Goal: Check status: Check status

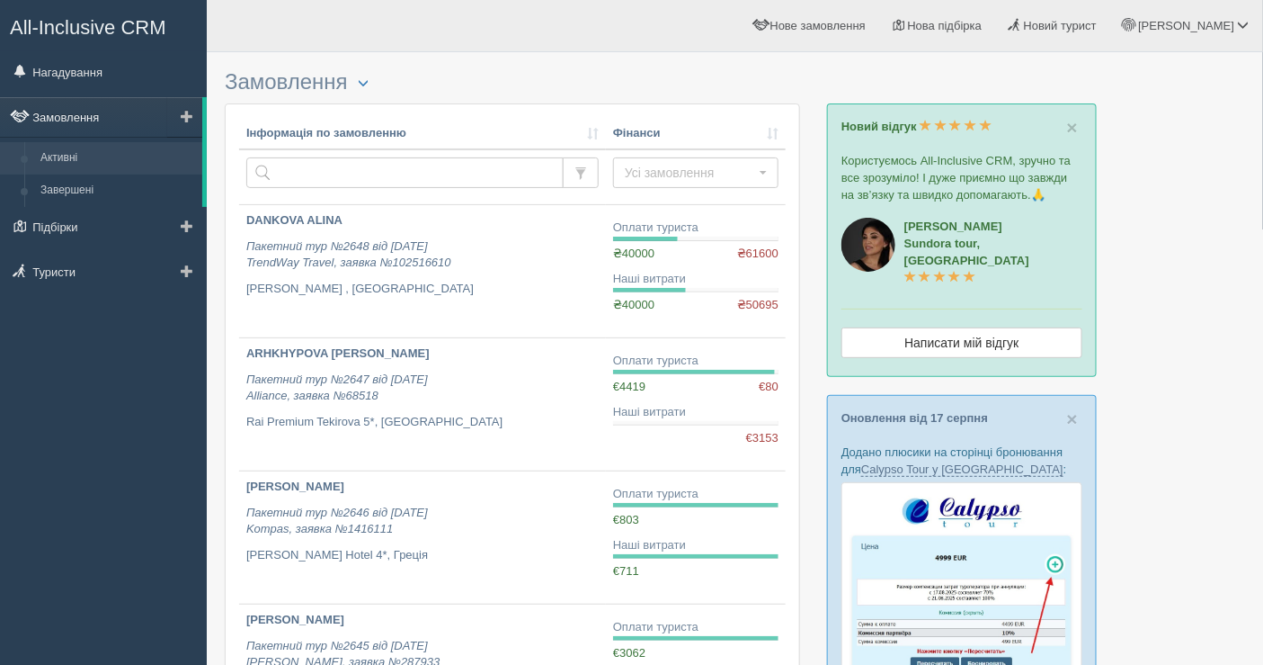
click at [91, 116] on link "Замовлення" at bounding box center [101, 117] width 202 height 40
click at [91, 70] on link "Нагадування" at bounding box center [103, 72] width 207 height 40
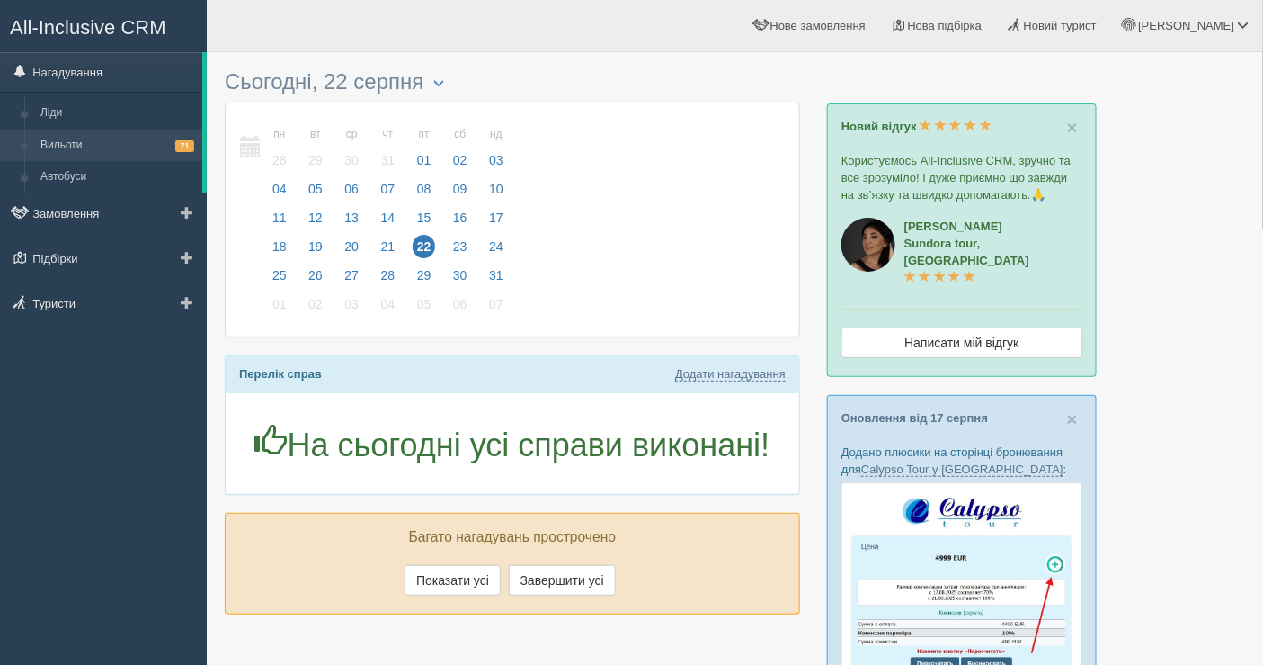
click at [97, 156] on link "Вильоти 71" at bounding box center [117, 145] width 170 height 32
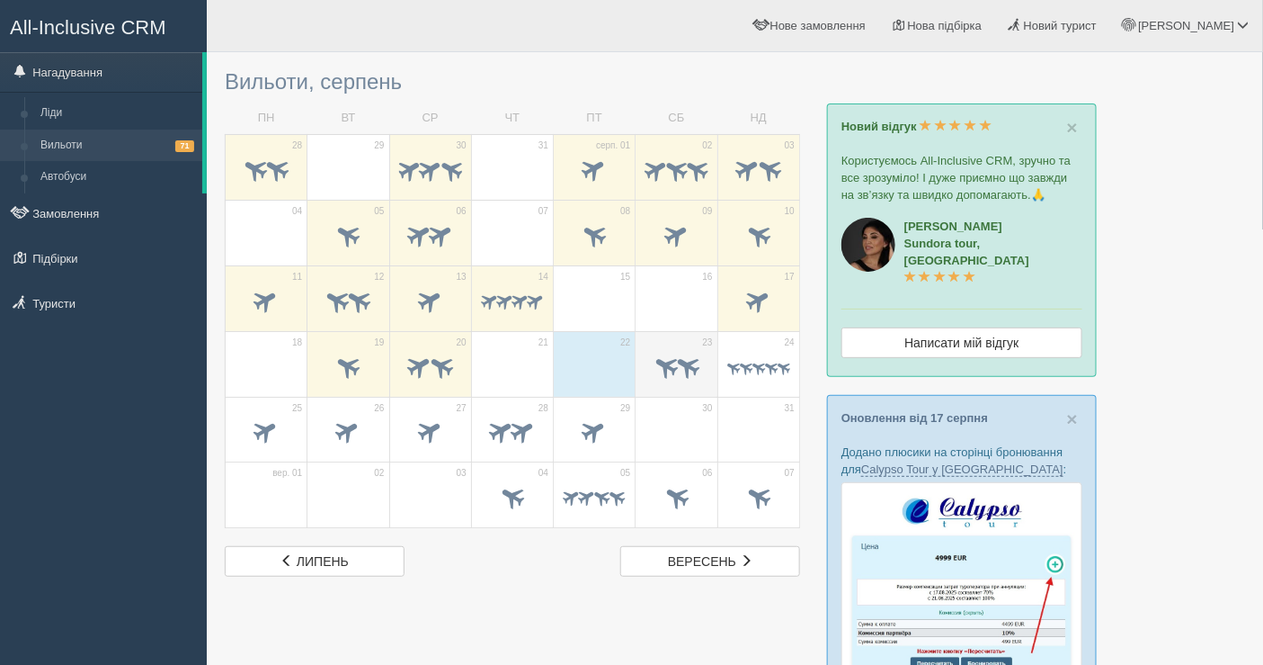
click at [680, 361] on span at bounding box center [688, 366] width 30 height 30
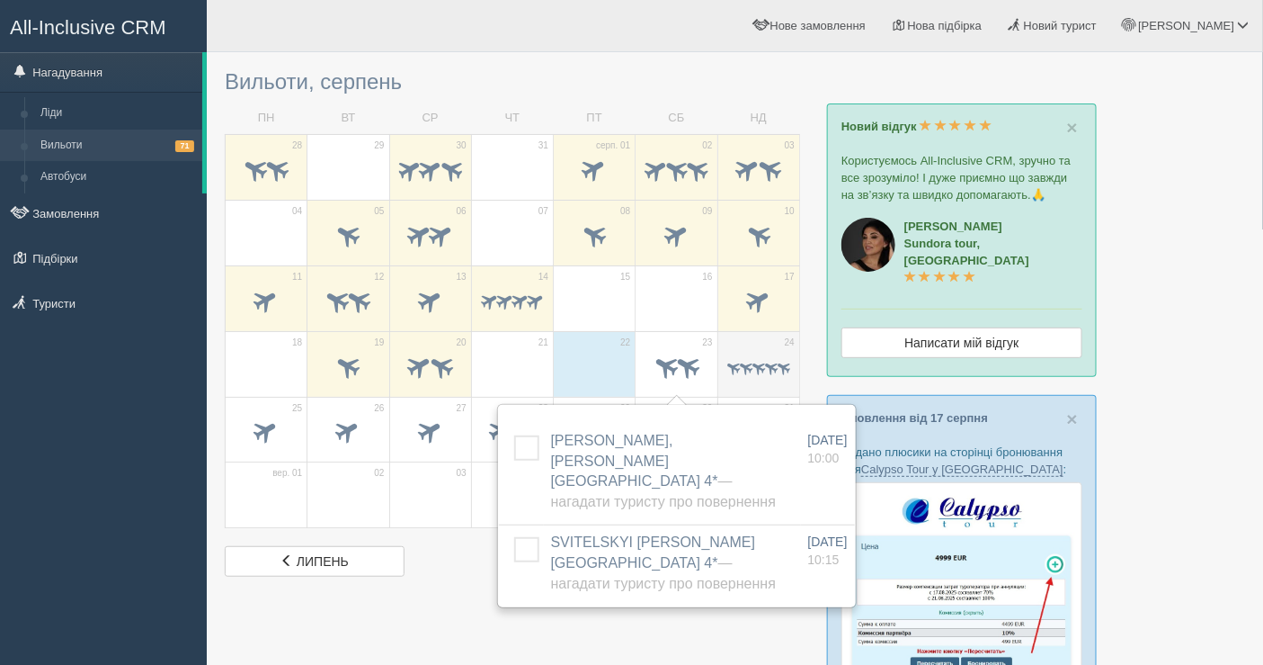
click at [780, 372] on span at bounding box center [758, 369] width 63 height 18
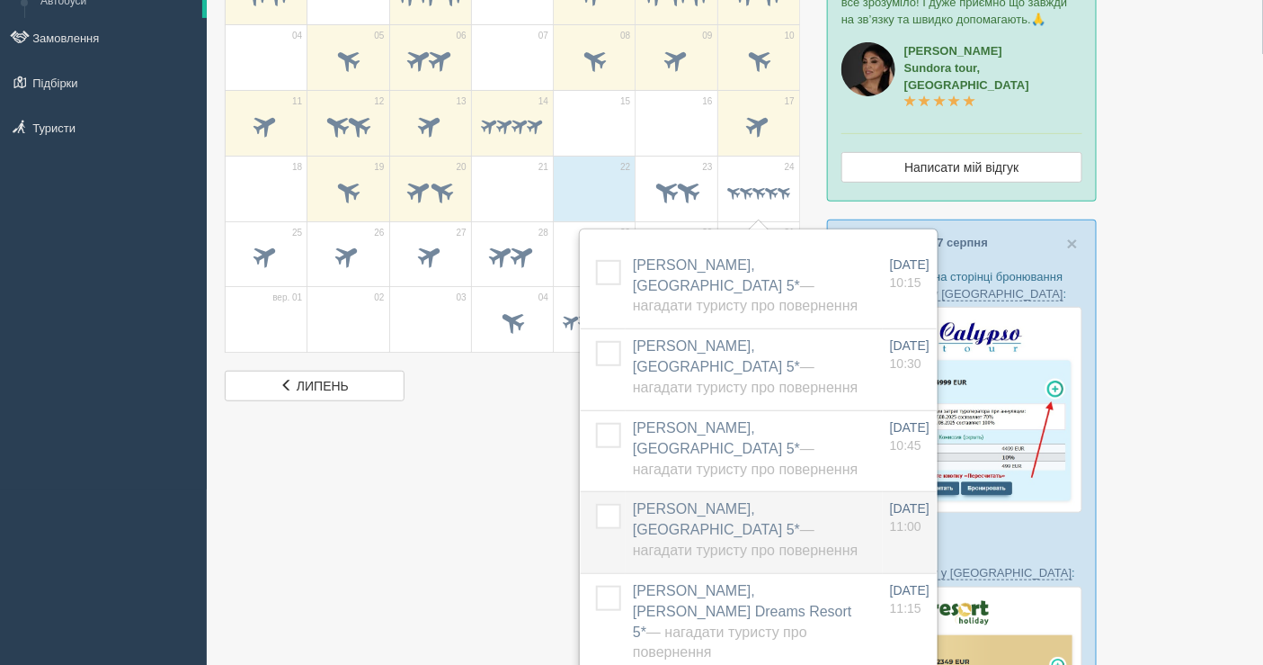
scroll to position [200, 0]
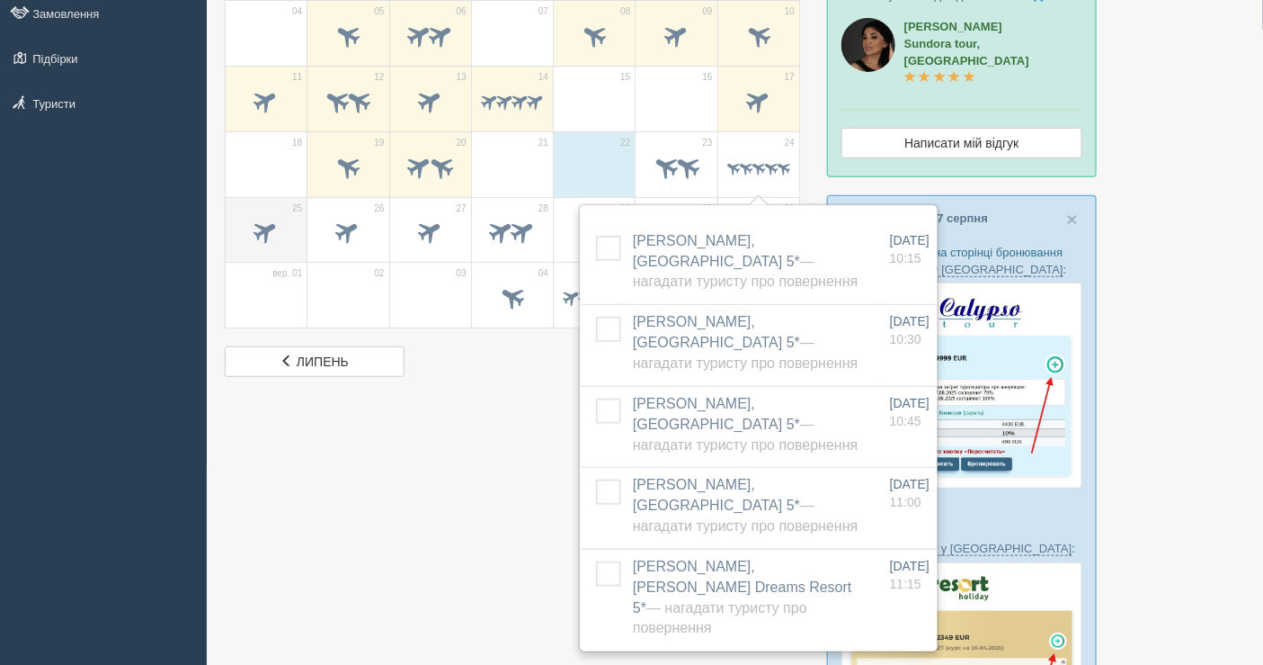
click at [274, 245] on span at bounding box center [266, 234] width 63 height 31
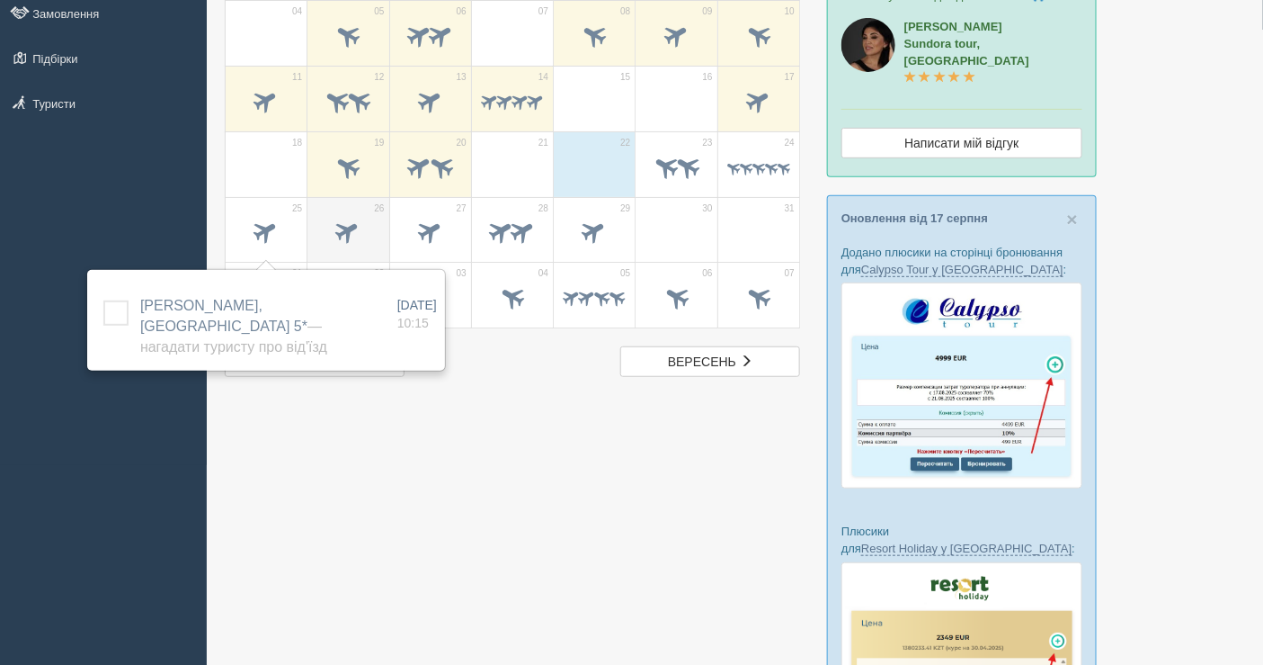
click at [343, 233] on span at bounding box center [349, 232] width 30 height 30
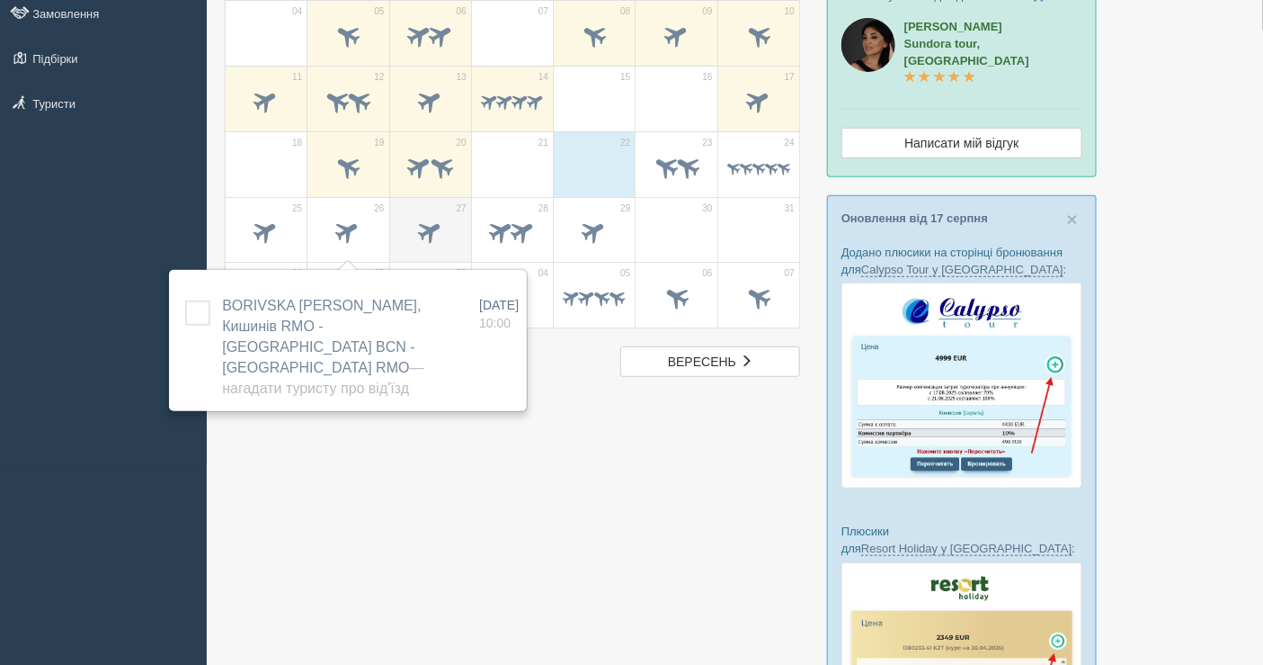
click at [442, 219] on span at bounding box center [430, 232] width 30 height 30
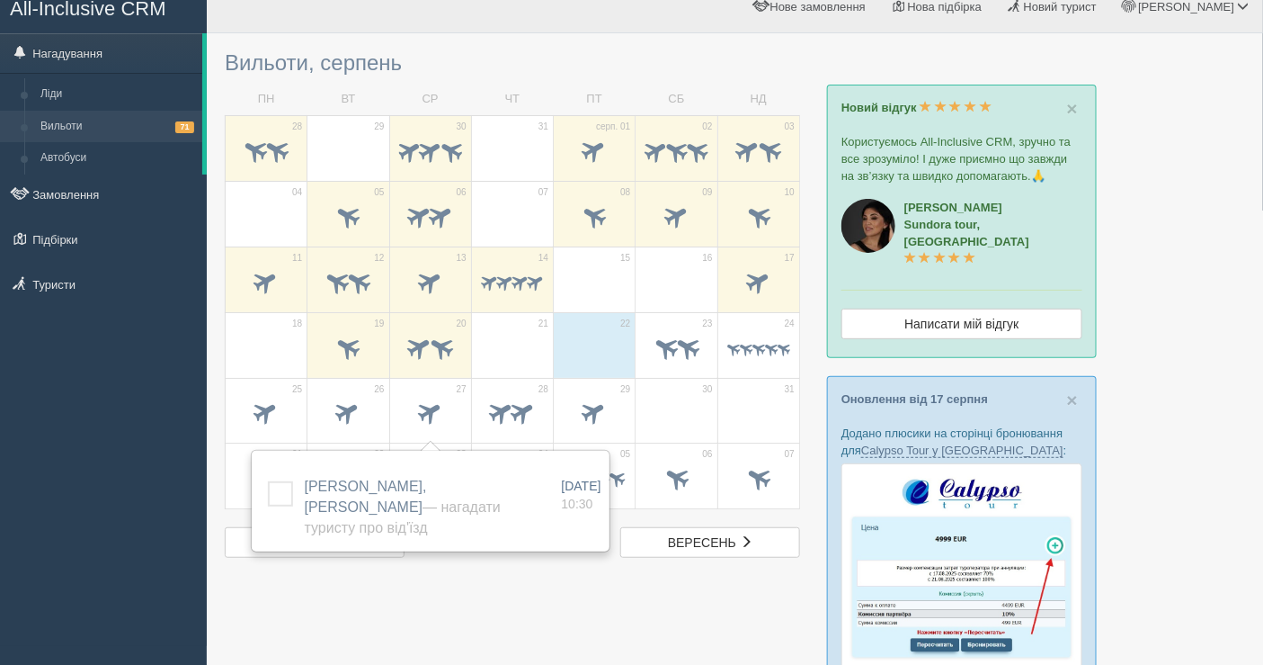
scroll to position [0, 0]
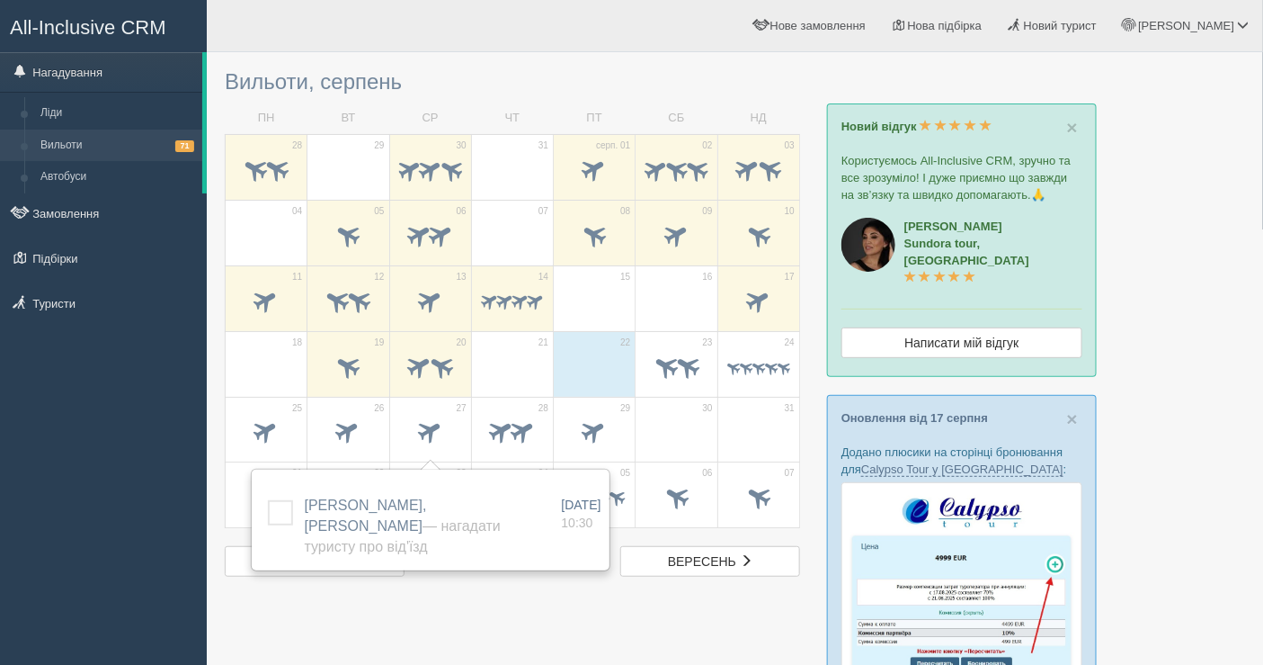
click at [97, 496] on div "All-Inclusive CRM Нагадування Ліди Вильоти 71 Автобуси" at bounding box center [103, 332] width 207 height 665
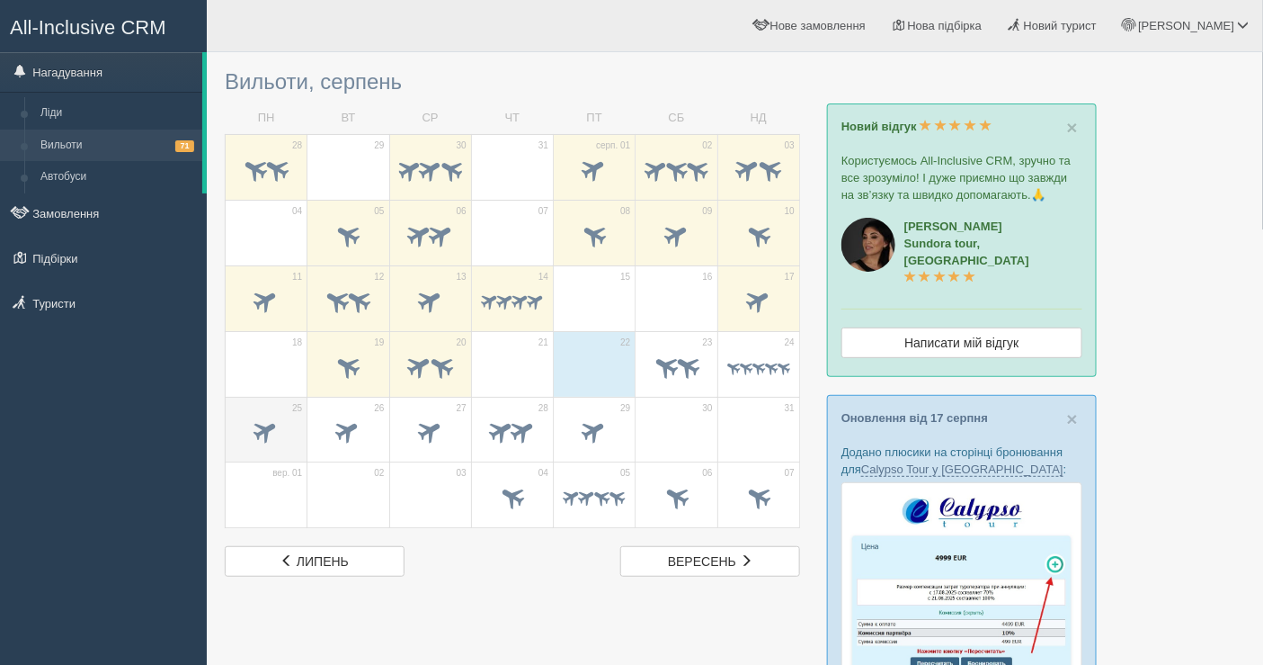
click at [279, 418] on span at bounding box center [267, 431] width 30 height 30
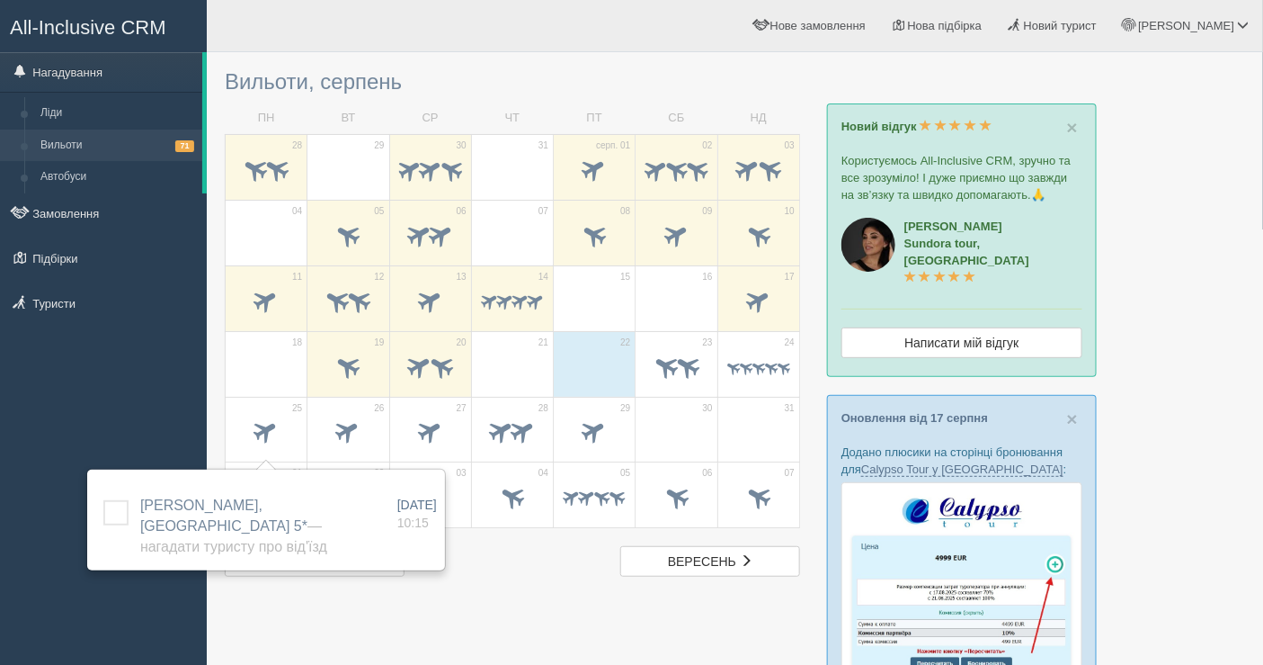
click at [81, 397] on div "All-Inclusive CRM Нагадування Ліди Вильоти 71 Автобуси" at bounding box center [103, 332] width 207 height 665
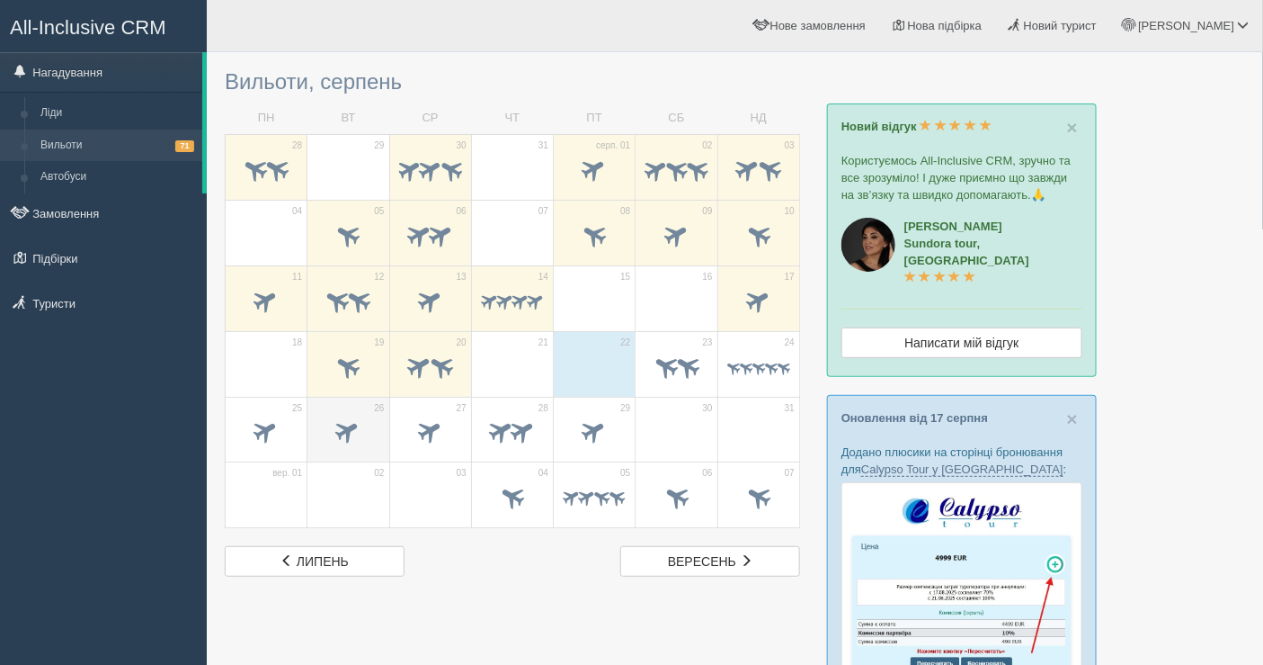
click at [339, 453] on td "26" at bounding box center [349, 430] width 82 height 66
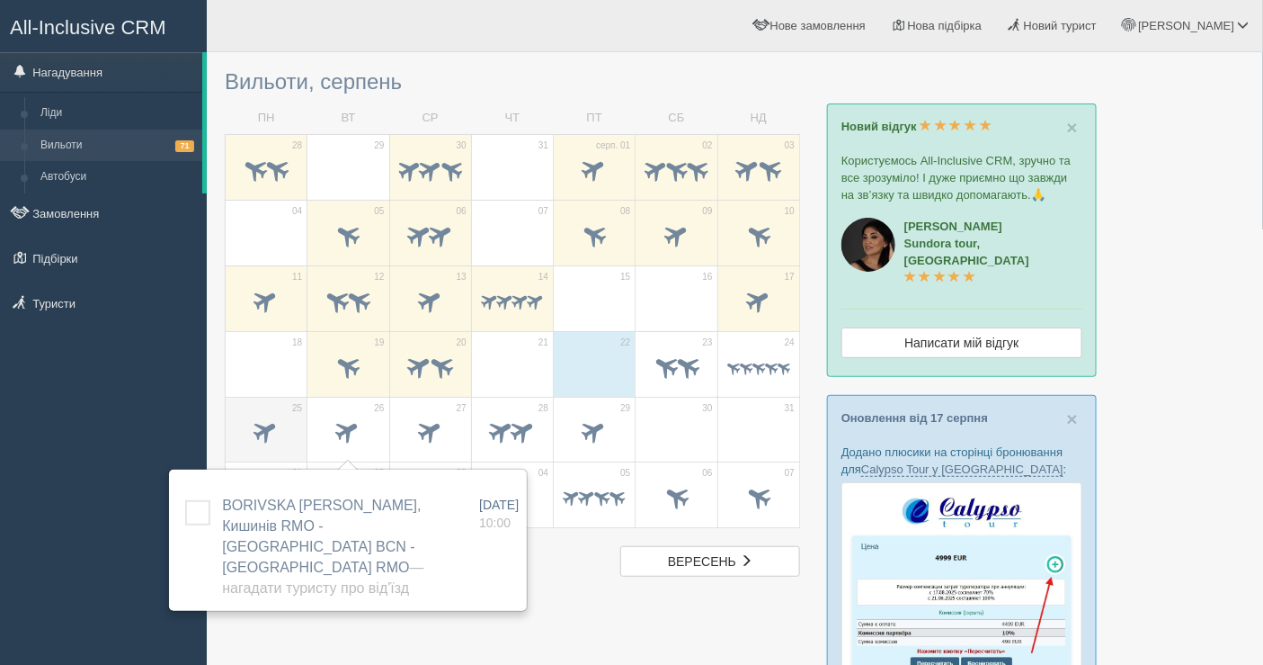
click at [257, 435] on span at bounding box center [267, 431] width 30 height 30
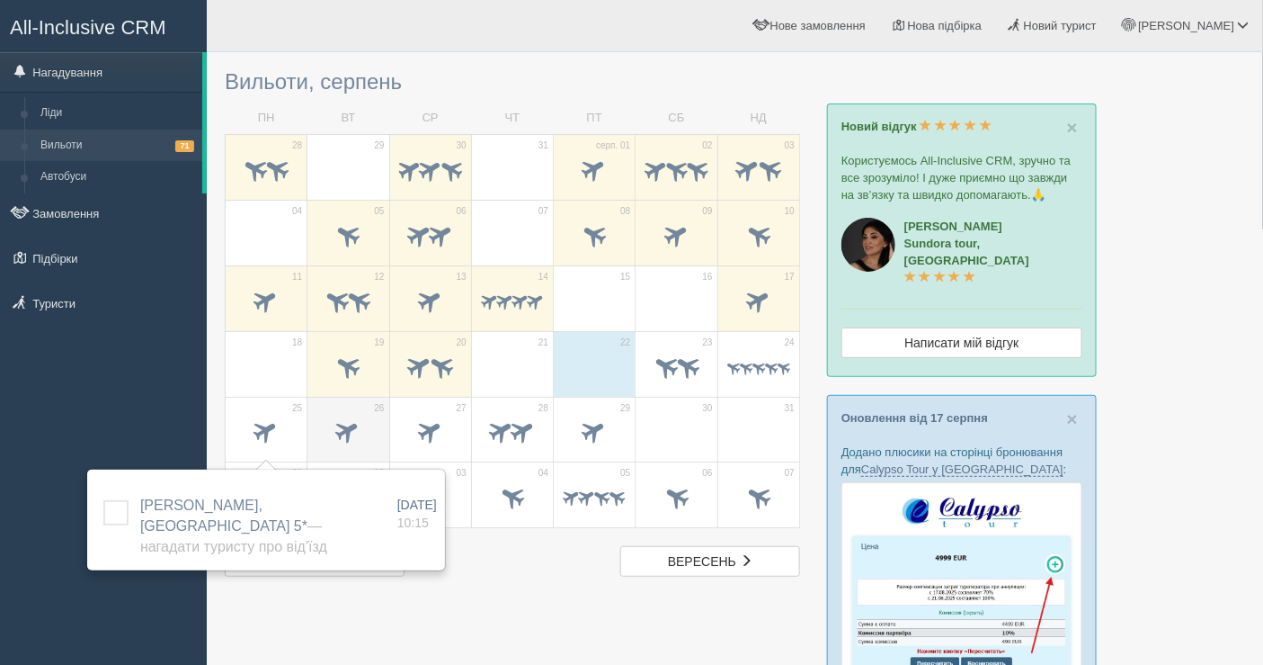
click at [320, 432] on span at bounding box center [348, 433] width 63 height 31
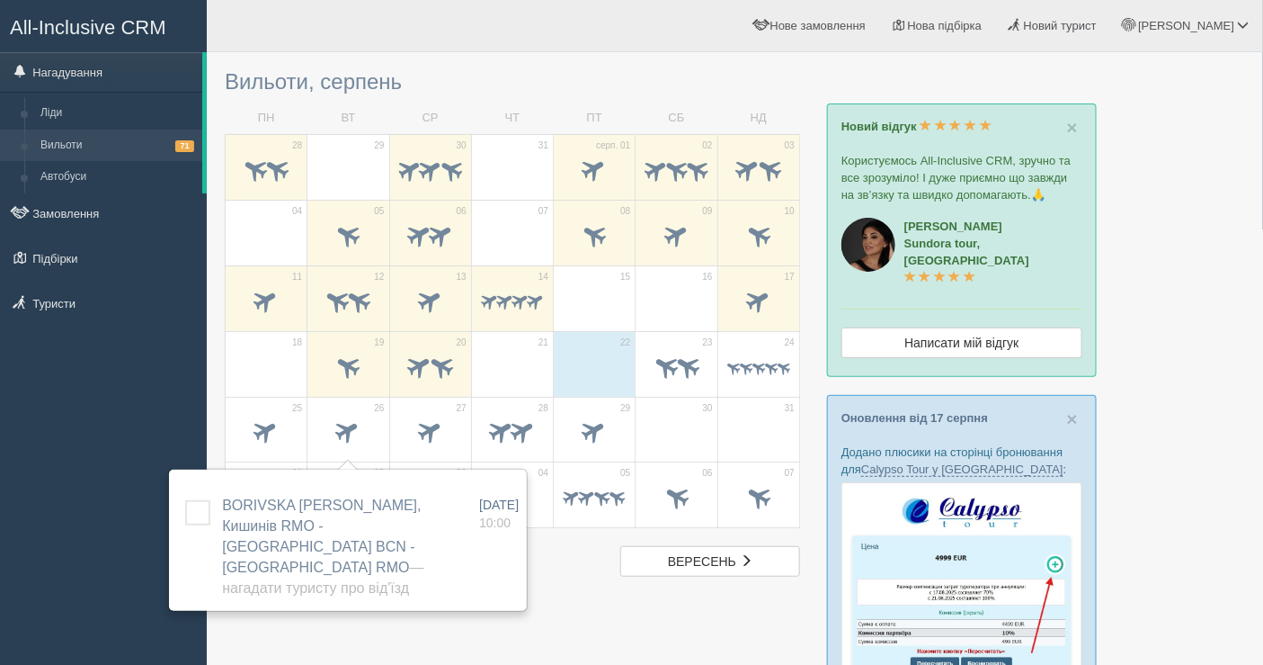
click at [63, 414] on div "All-Inclusive CRM Нагадування Ліди Вильоти 71 Автобуси" at bounding box center [103, 332] width 207 height 665
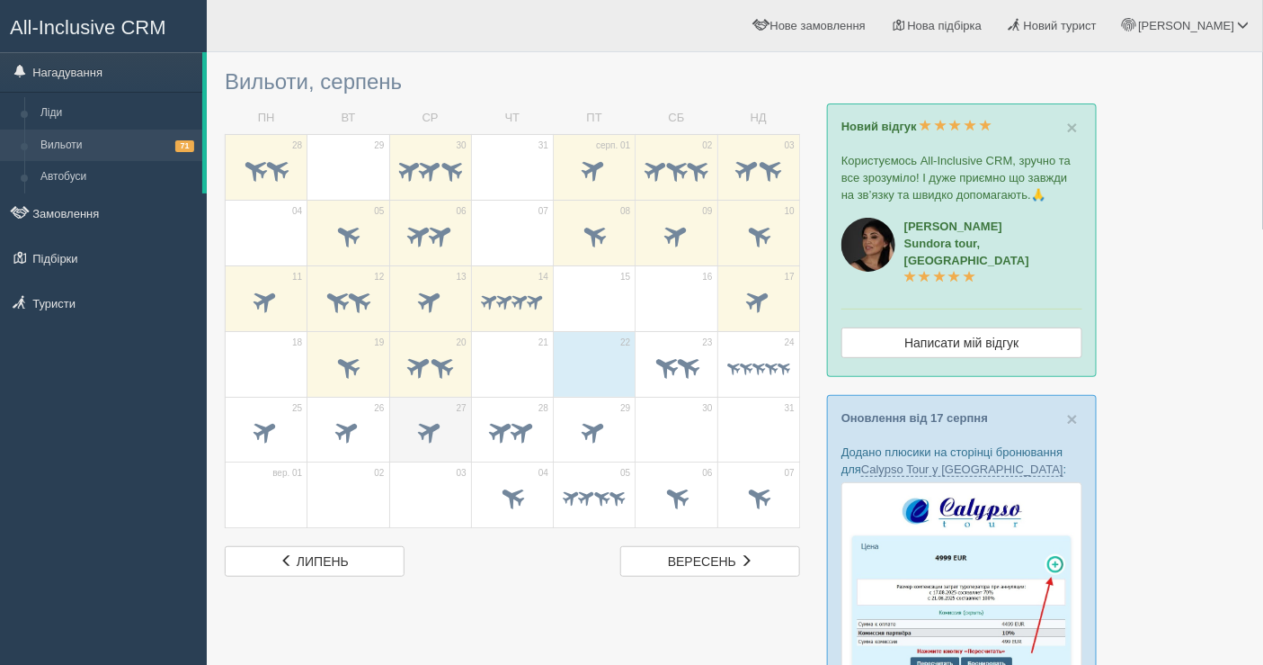
click at [437, 435] on span at bounding box center [430, 431] width 30 height 30
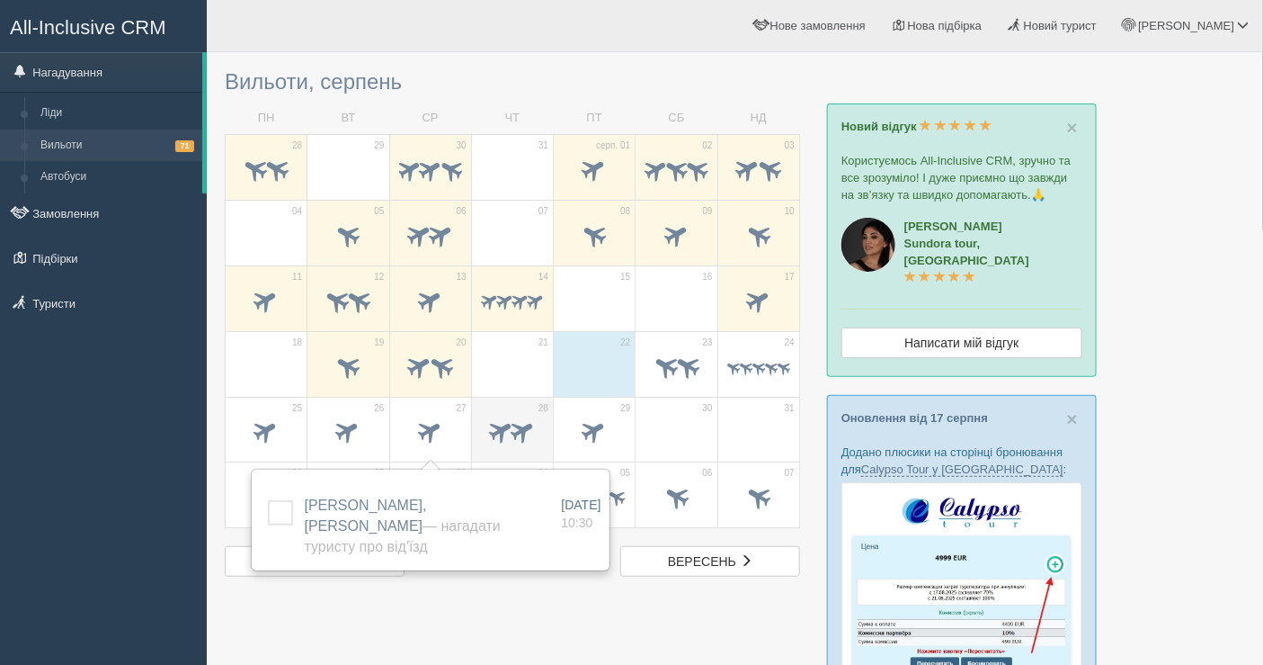
click at [499, 434] on span at bounding box center [502, 431] width 30 height 30
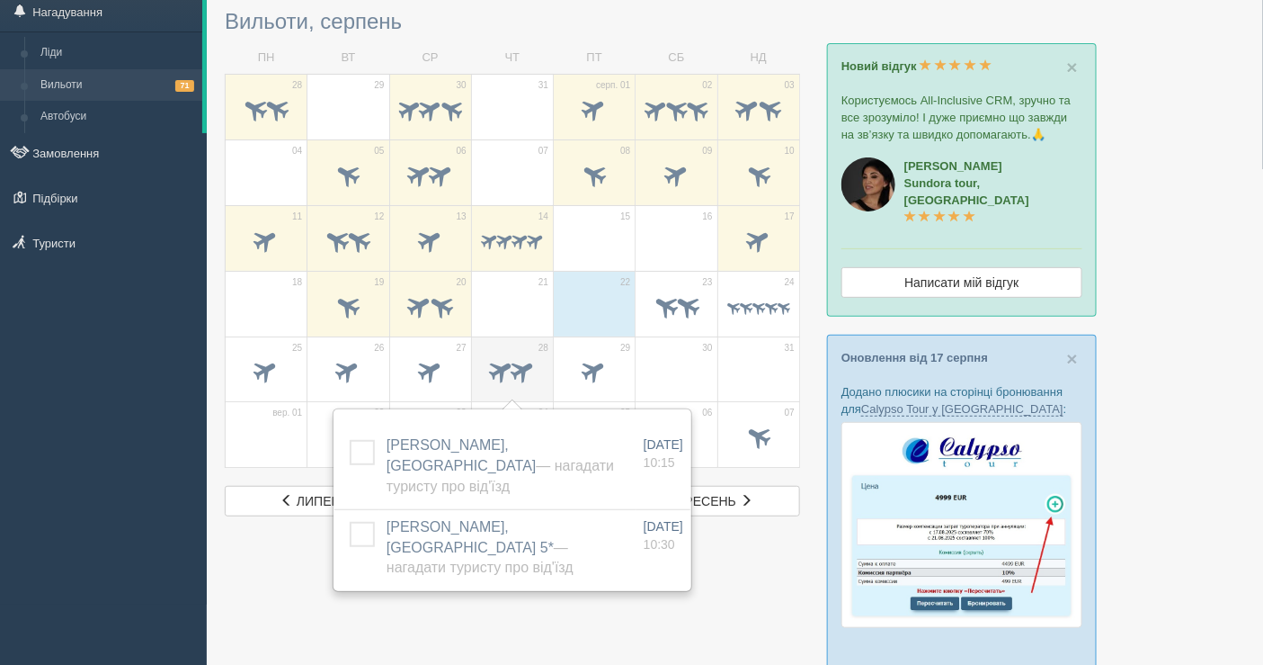
scroll to position [100, 0]
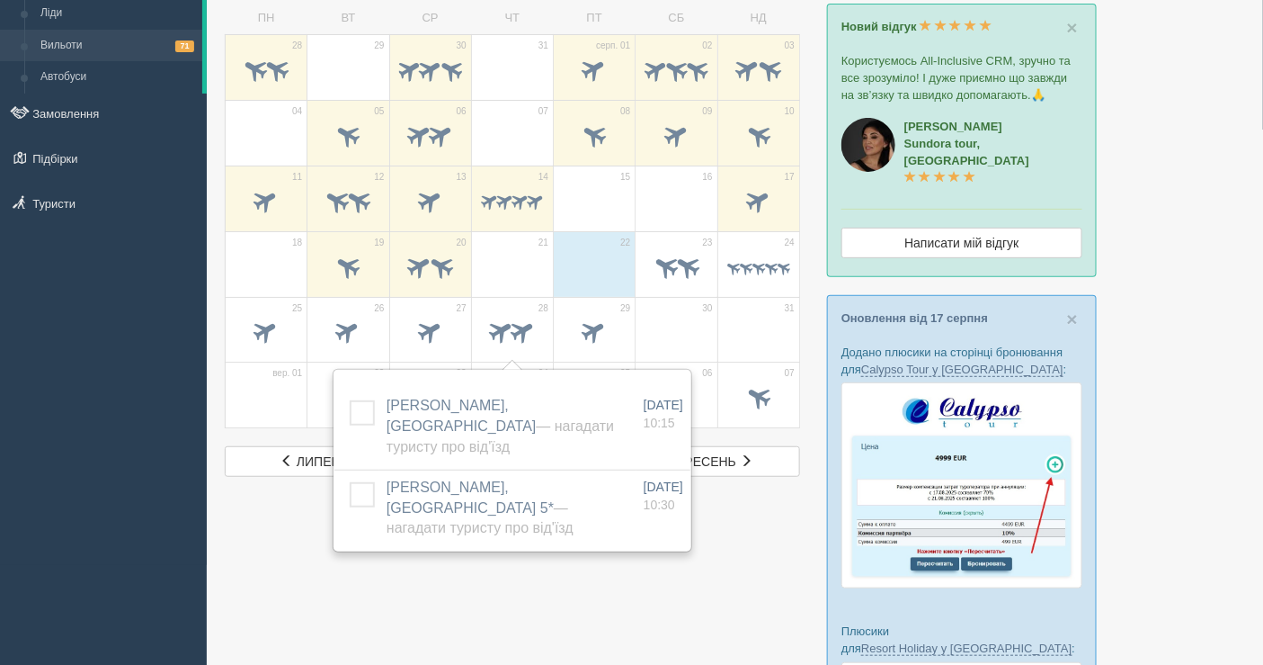
click at [112, 361] on div "All-Inclusive CRM Нагадування Ліди Вильоти 71 Автобуси" at bounding box center [103, 232] width 207 height 665
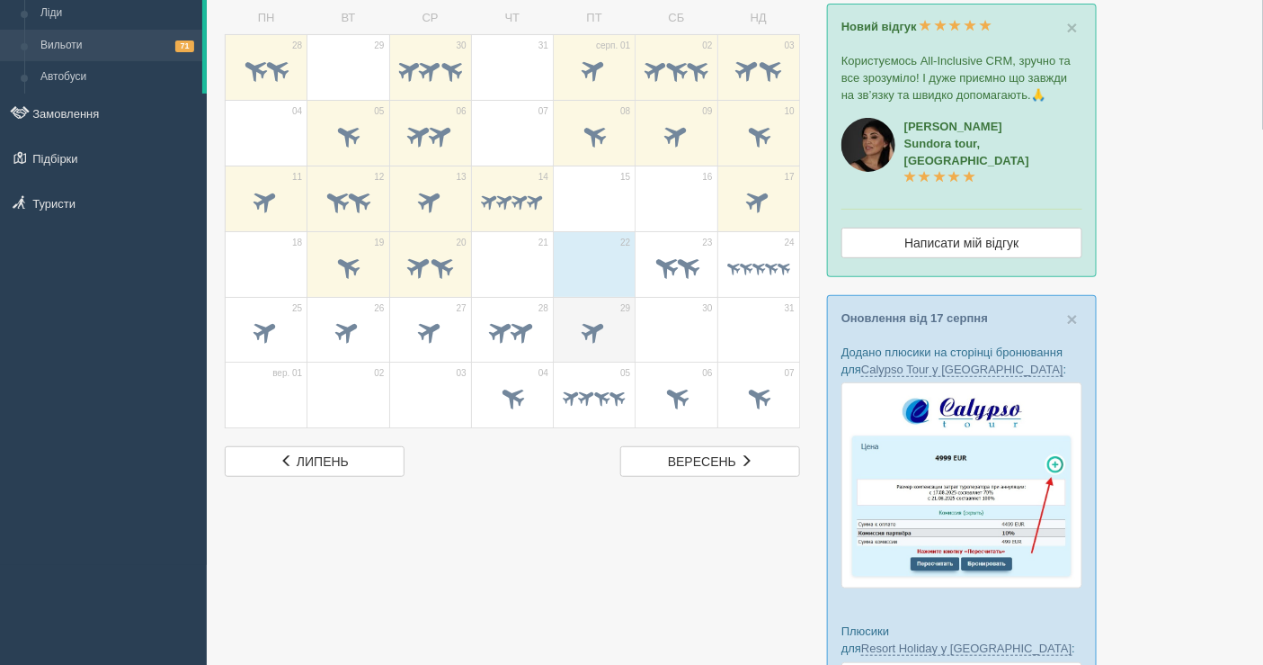
click at [594, 323] on span at bounding box center [595, 332] width 30 height 30
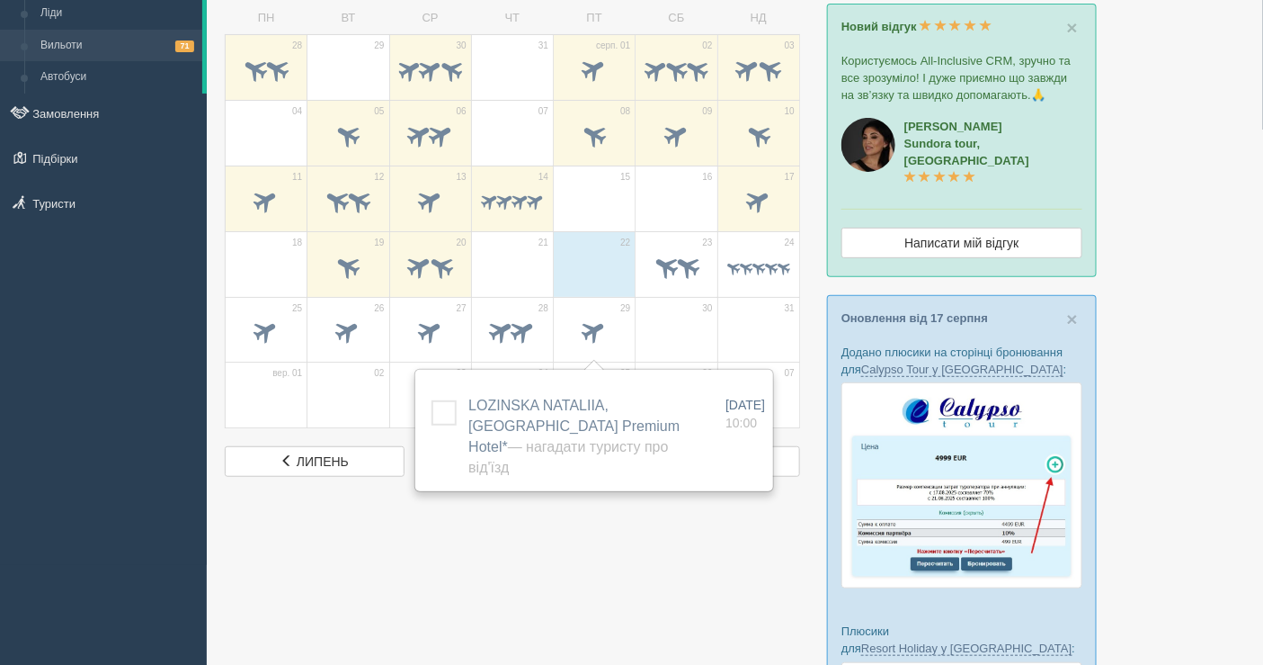
click at [22, 355] on div "All-Inclusive CRM Нагадування Ліди Вильоти 71 Автобуси" at bounding box center [103, 232] width 207 height 665
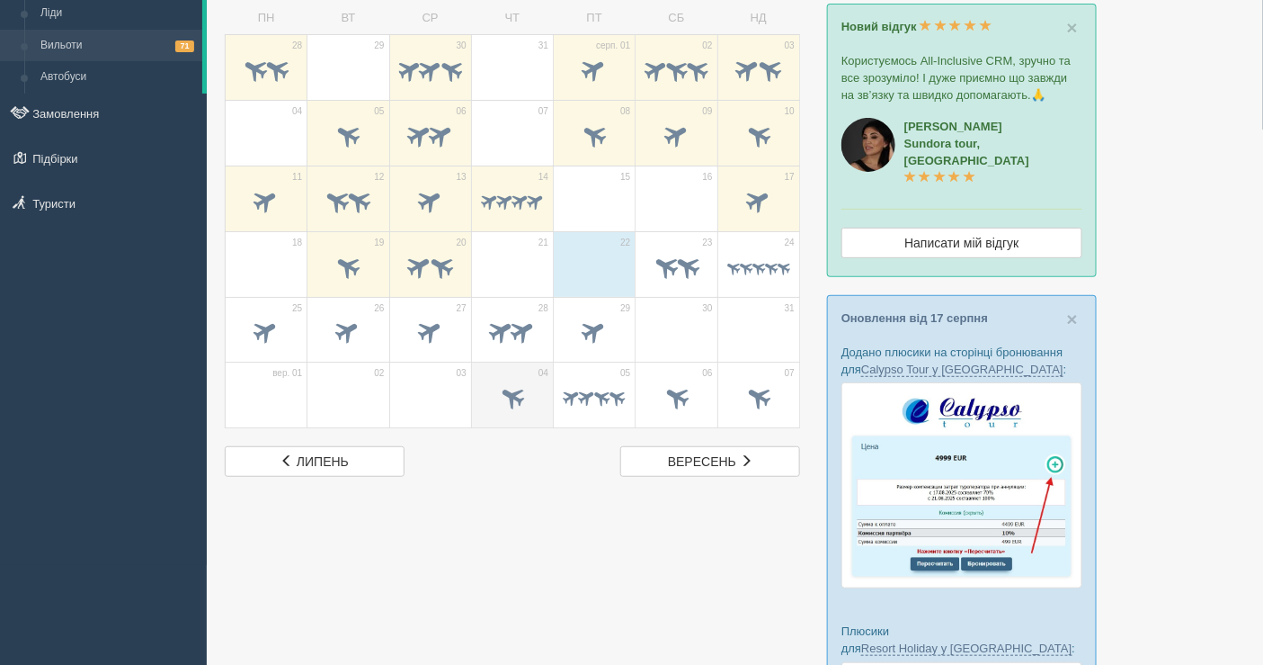
click at [527, 394] on span at bounding box center [513, 397] width 30 height 30
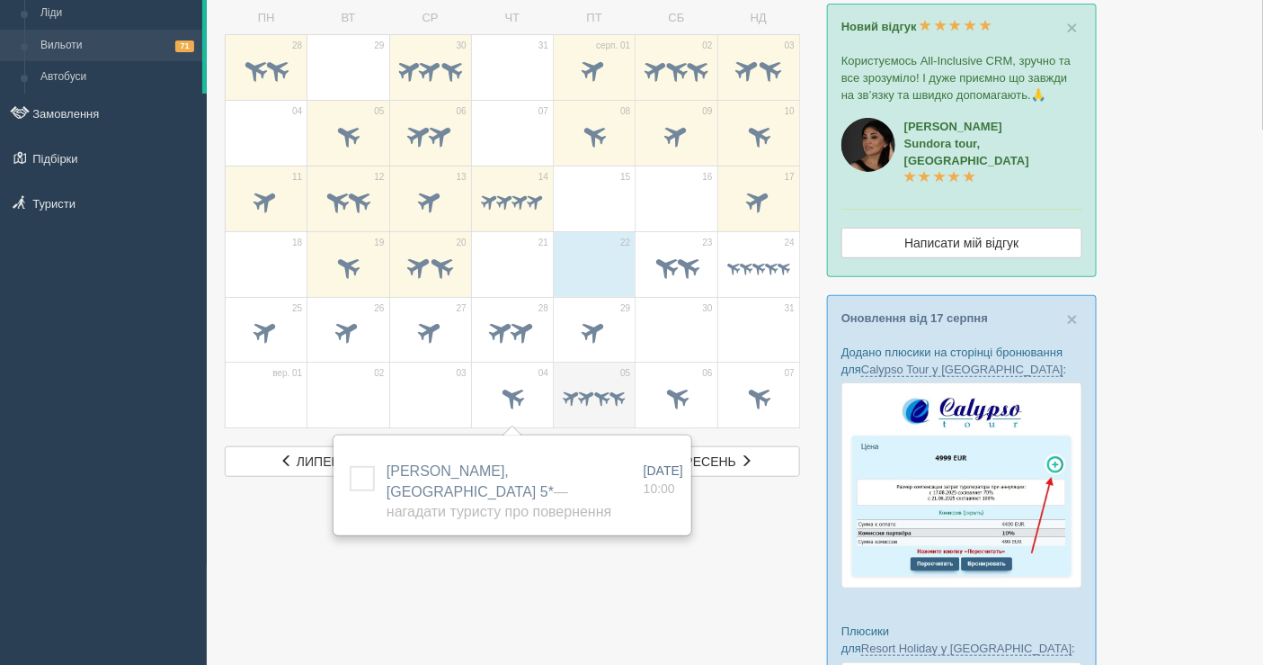
click at [573, 397] on span at bounding box center [571, 397] width 21 height 21
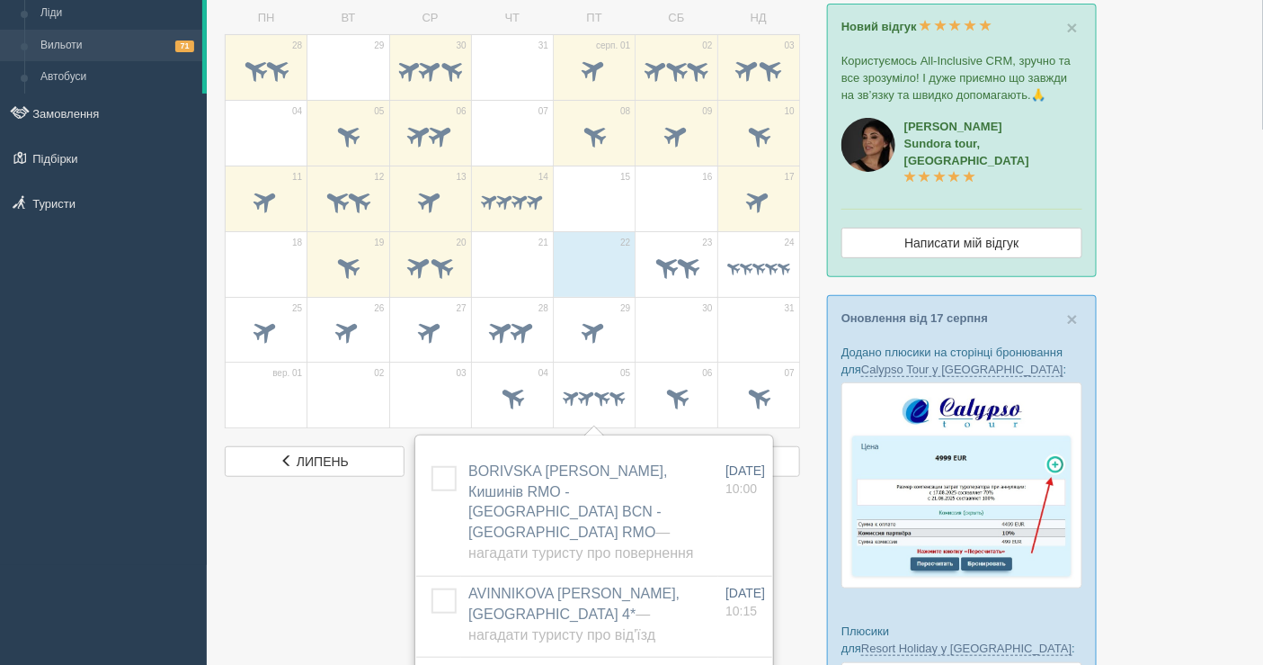
click at [90, 332] on div "All-Inclusive CRM Нагадування Ліди Вильоти 71 Автобуси" at bounding box center [103, 232] width 207 height 665
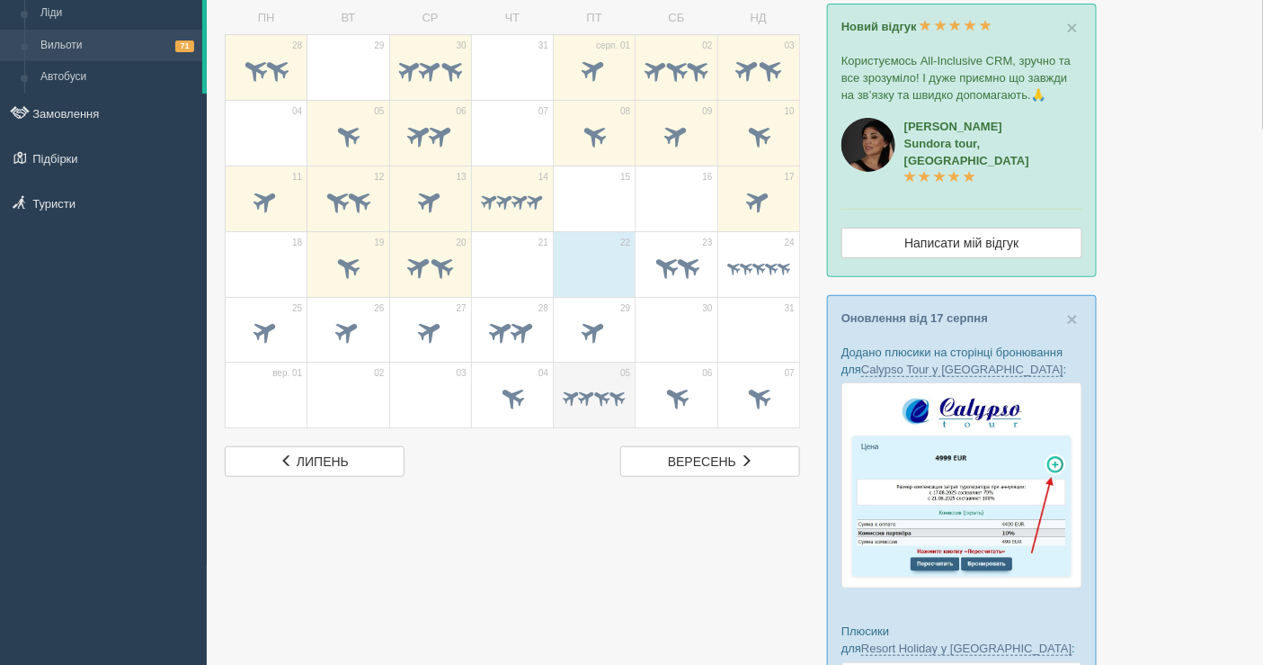
click at [614, 397] on span at bounding box center [617, 397] width 21 height 21
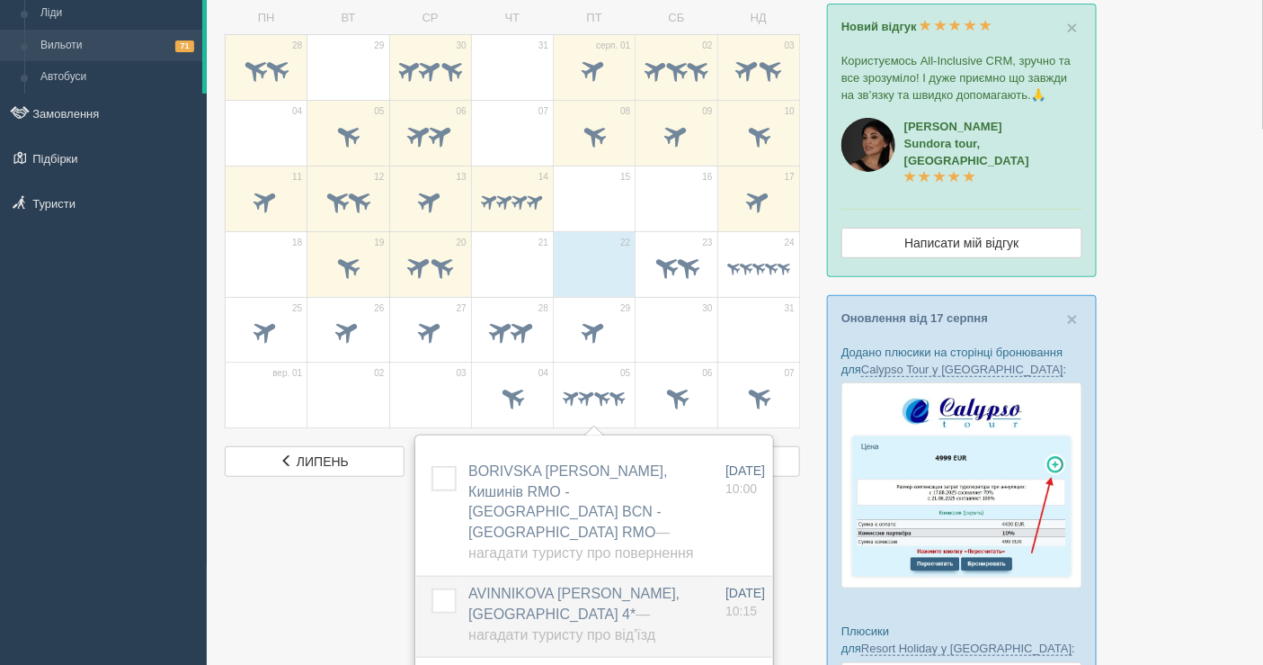
click at [554, 591] on span "AVINNIKOVA MYROSLAVA, Porto Greco Village 4* — Нагадати туристу про від'їзд" at bounding box center [573, 613] width 211 height 57
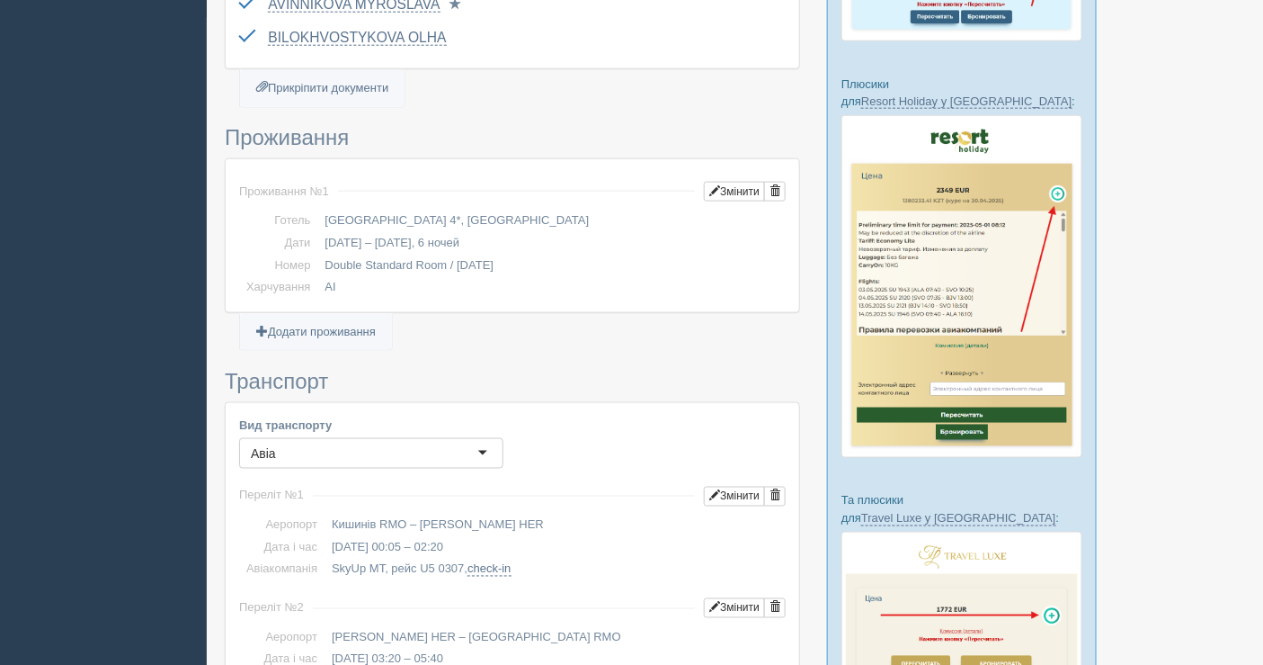
scroll to position [798, 0]
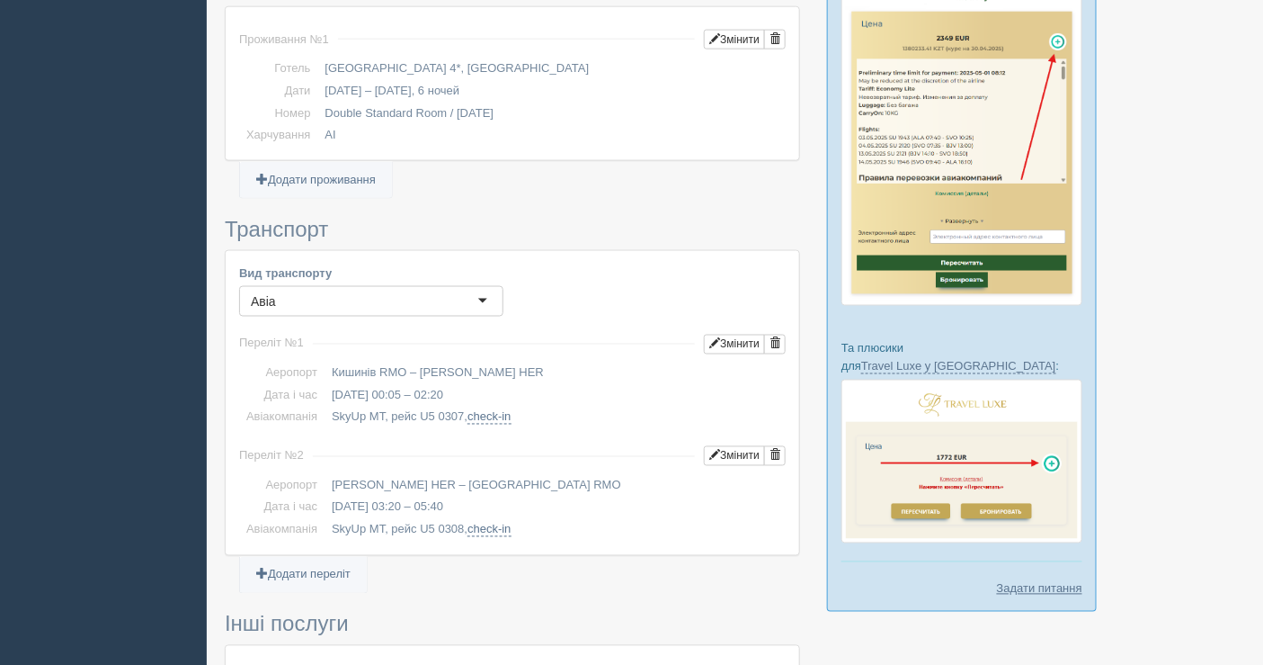
click at [31, 308] on div "All-Inclusive CRM Нагадування Замовлення Активні Завершені" at bounding box center [631, 395] width 1263 height 2386
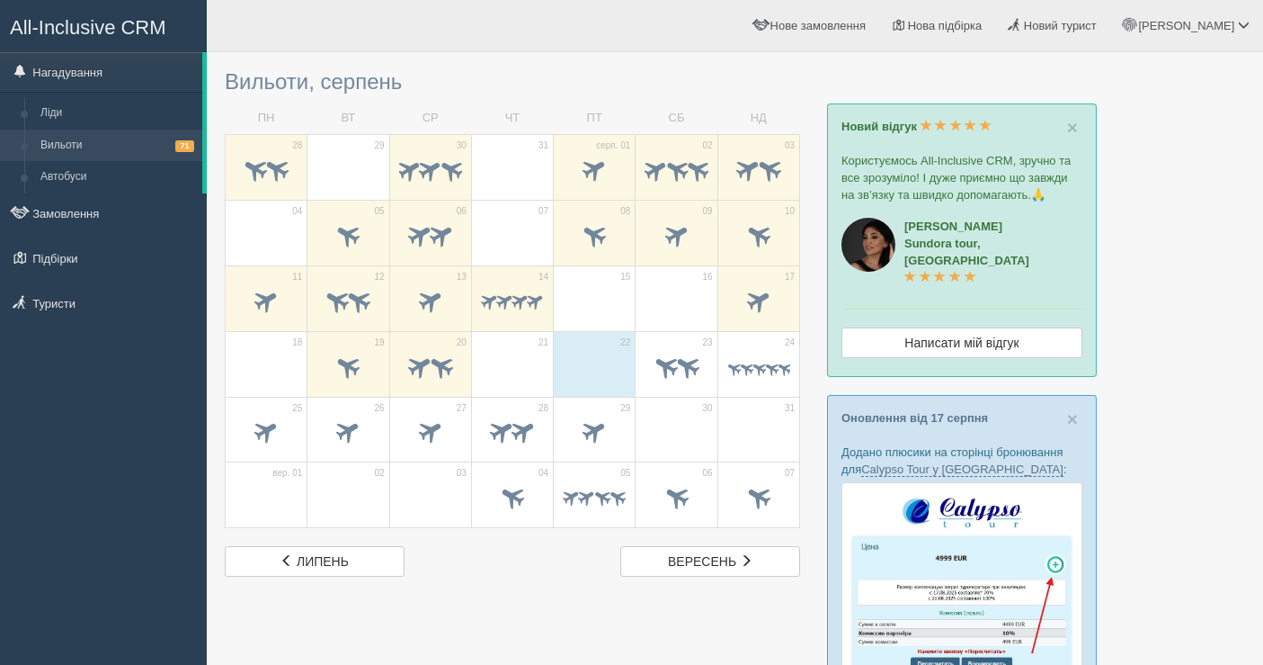
scroll to position [100, 0]
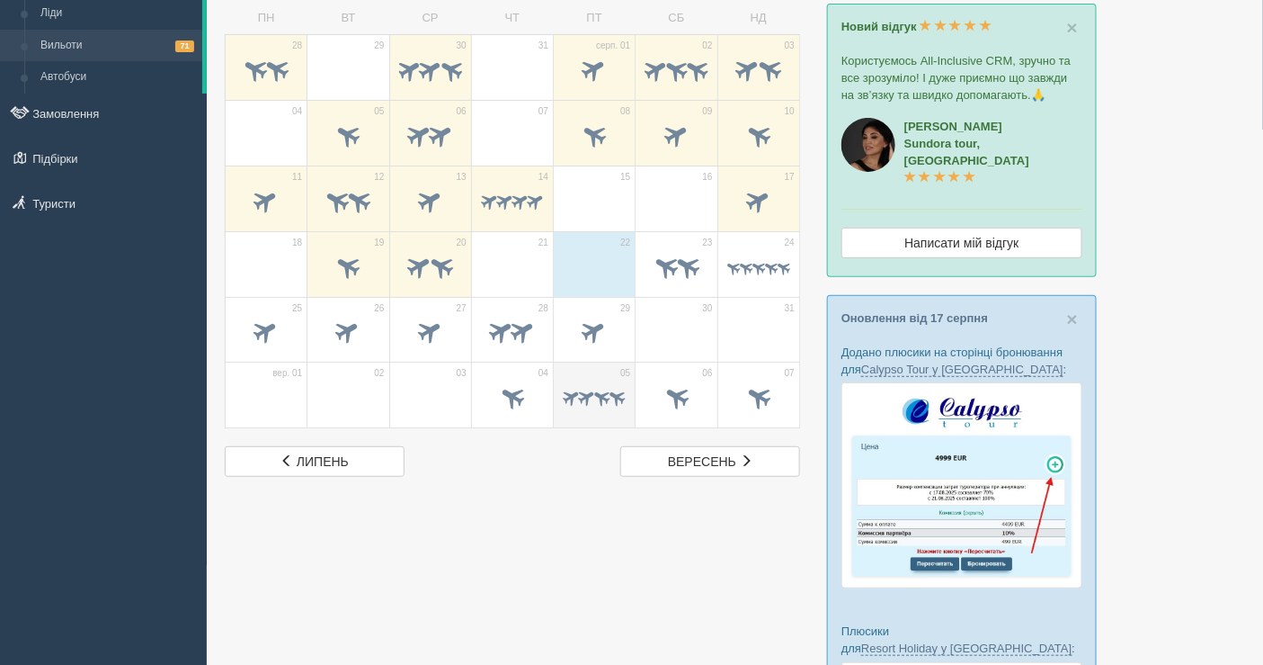
click at [583, 401] on span at bounding box center [586, 397] width 21 height 21
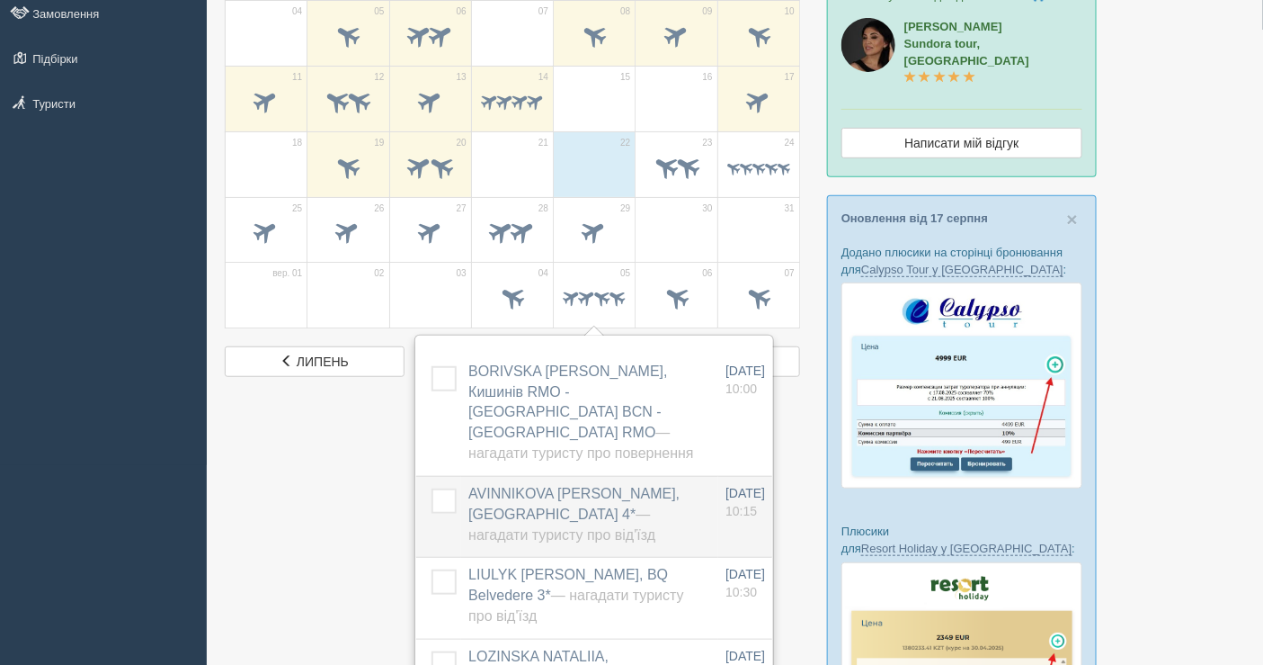
scroll to position [299, 0]
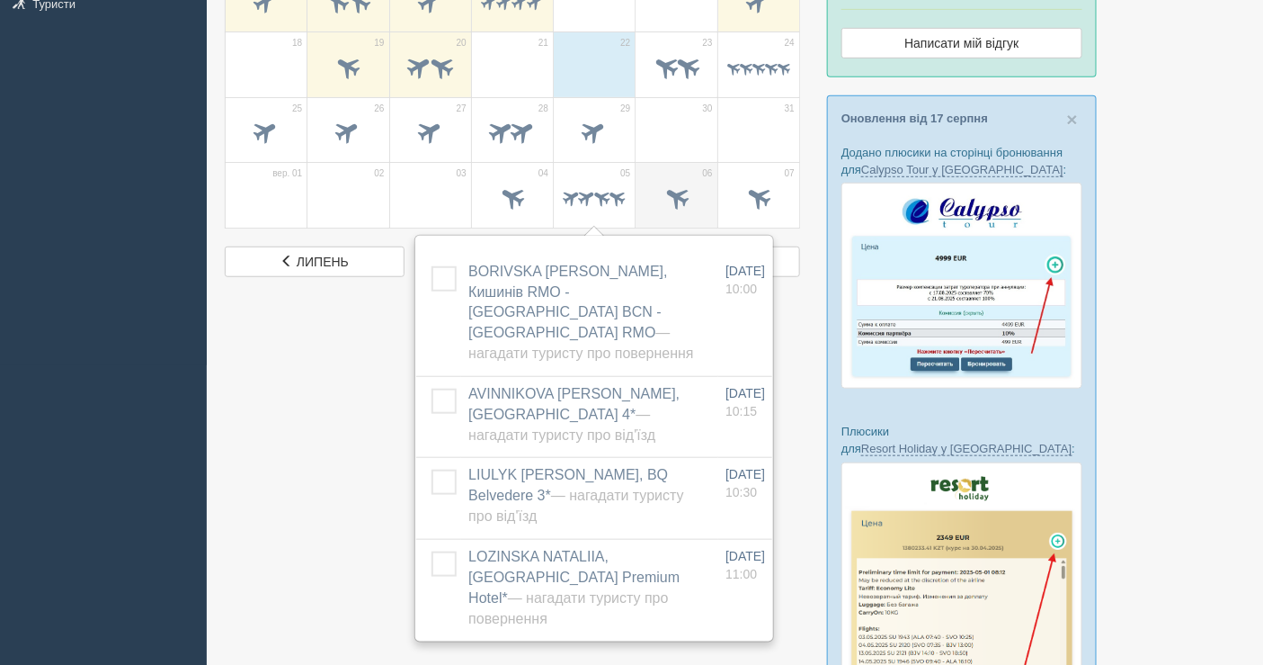
click at [680, 184] on span at bounding box center [676, 199] width 63 height 31
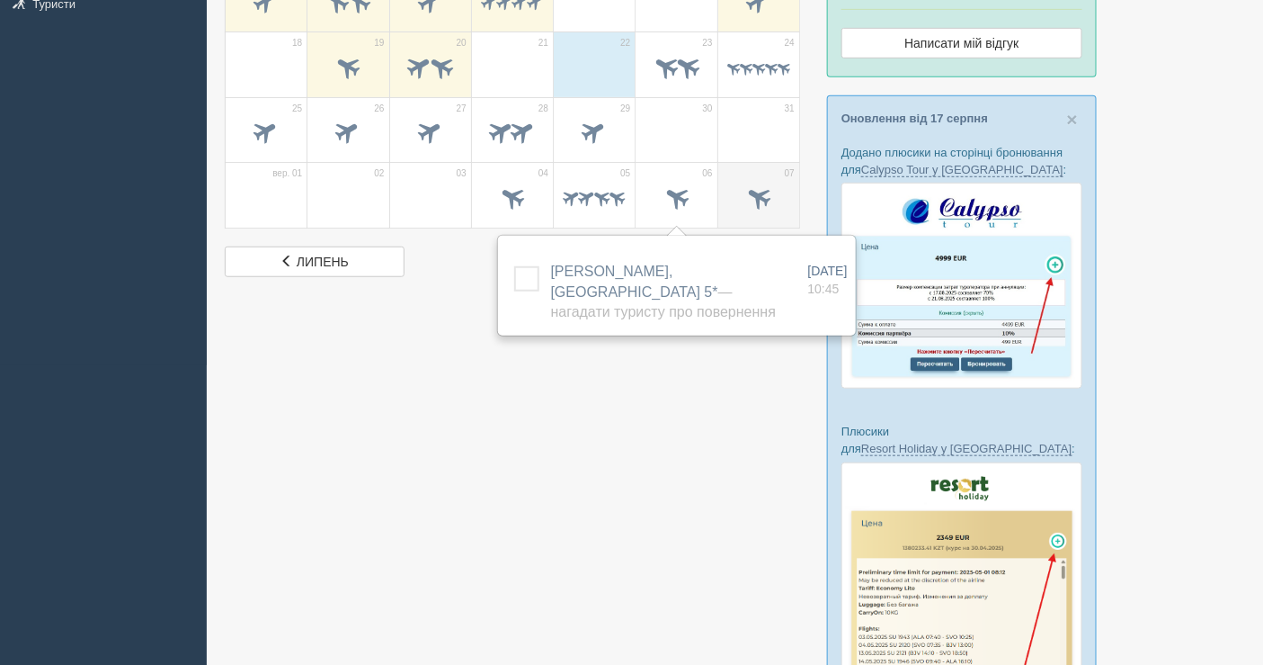
click at [757, 191] on span at bounding box center [759, 198] width 30 height 30
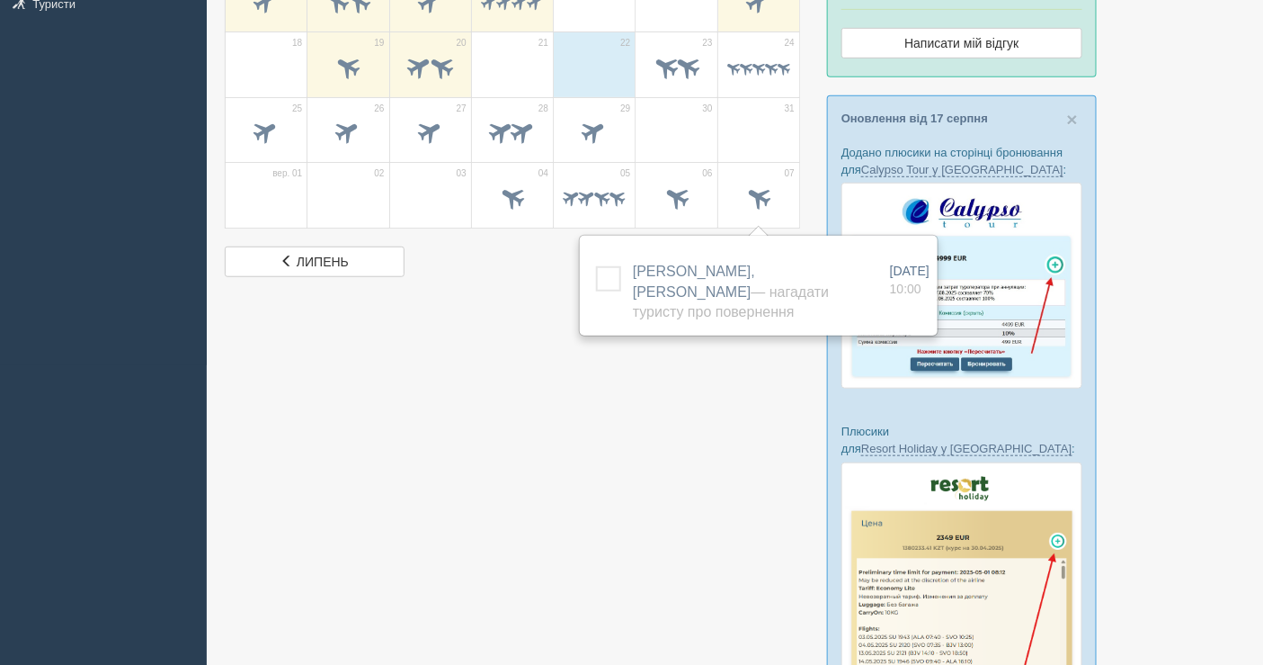
click at [478, 341] on div at bounding box center [735, 445] width 1021 height 1367
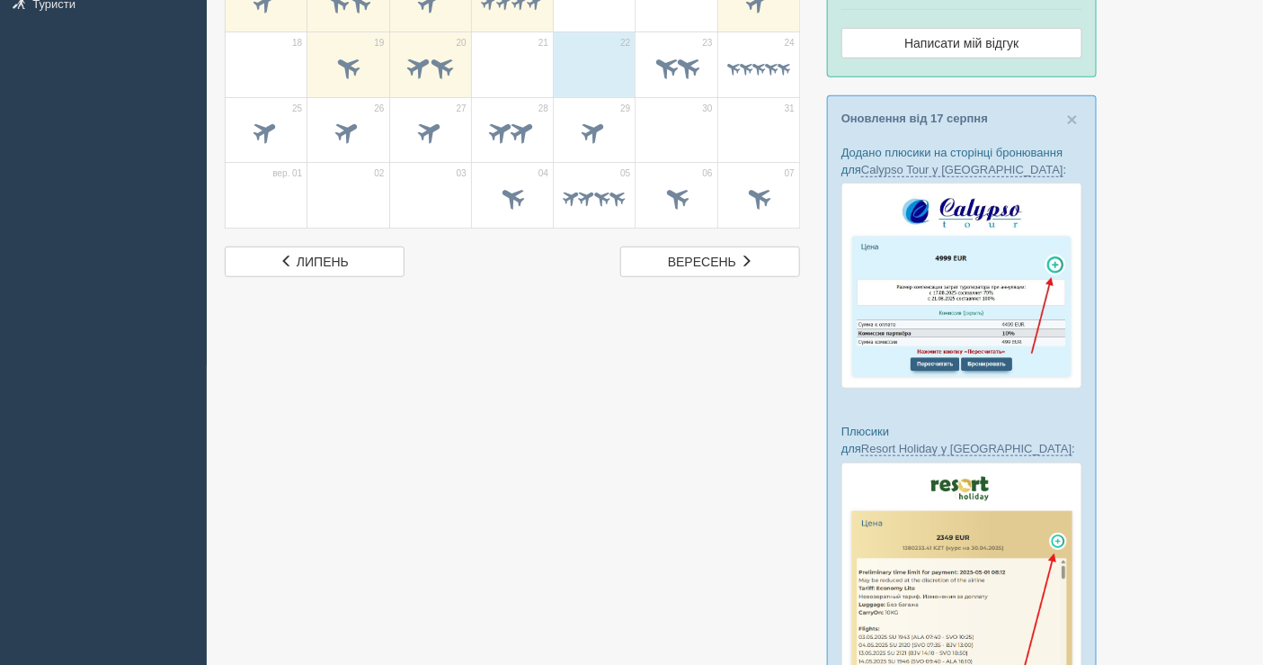
click at [719, 275] on div at bounding box center [735, 445] width 1021 height 1367
click at [722, 265] on span "вересень" at bounding box center [702, 261] width 68 height 14
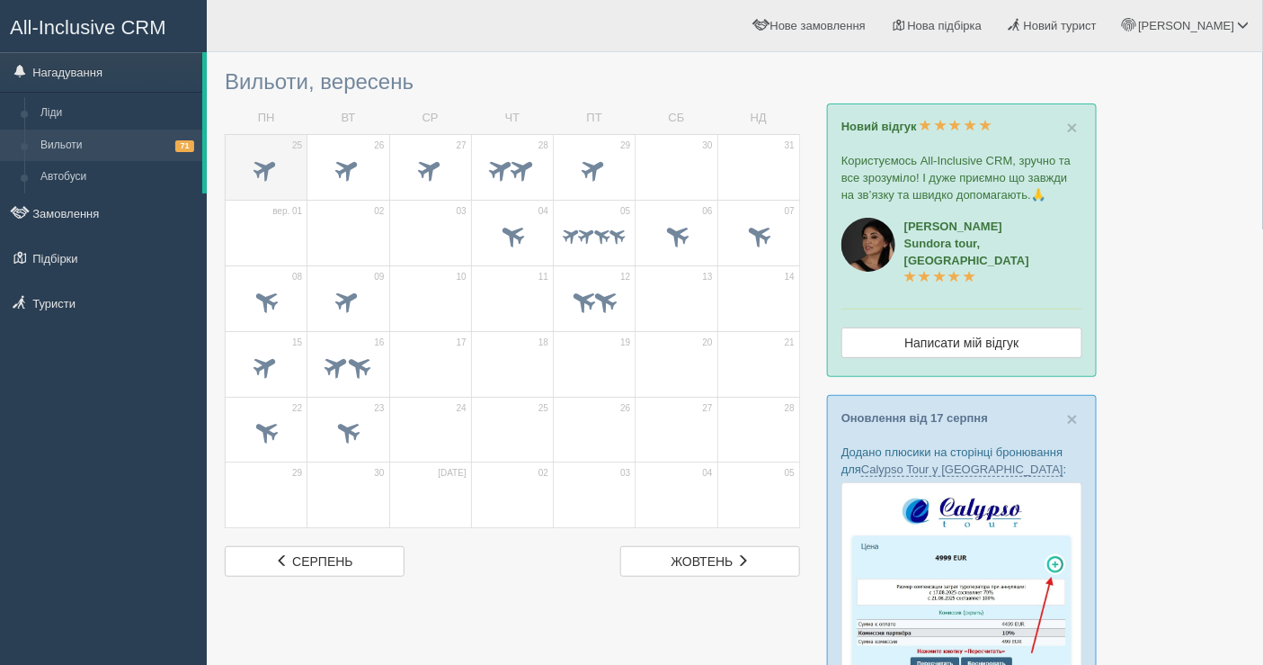
click at [272, 159] on span at bounding box center [267, 169] width 30 height 30
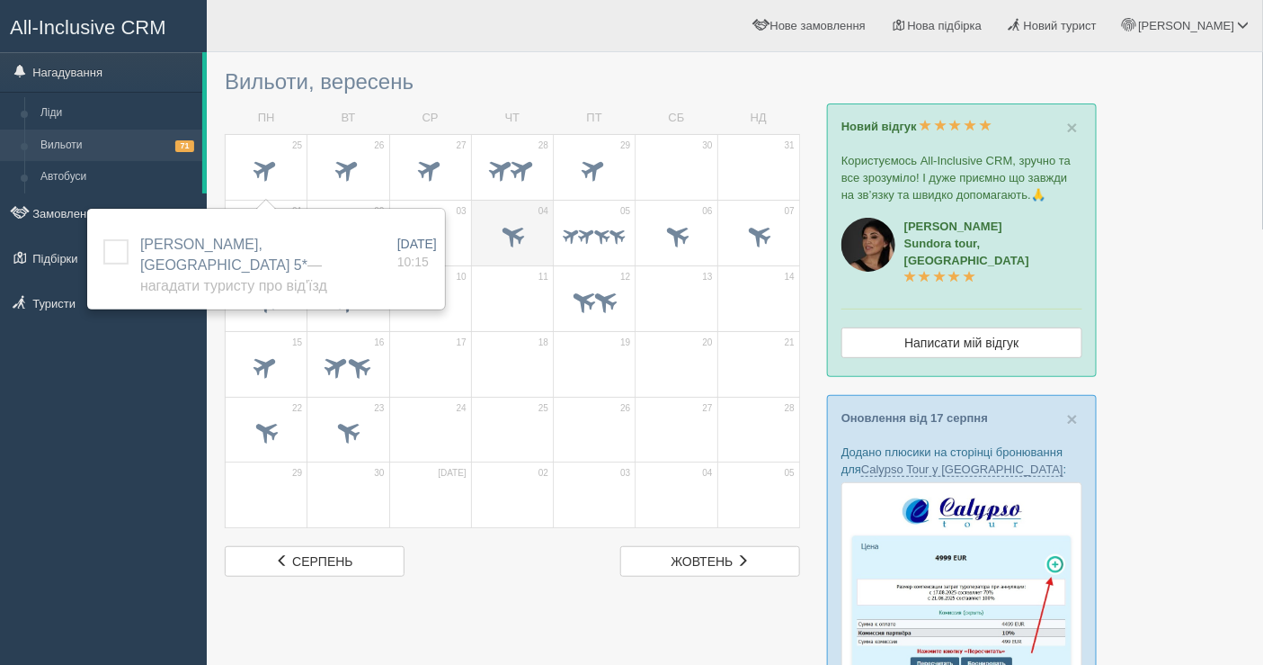
click at [499, 233] on span at bounding box center [513, 234] width 30 height 30
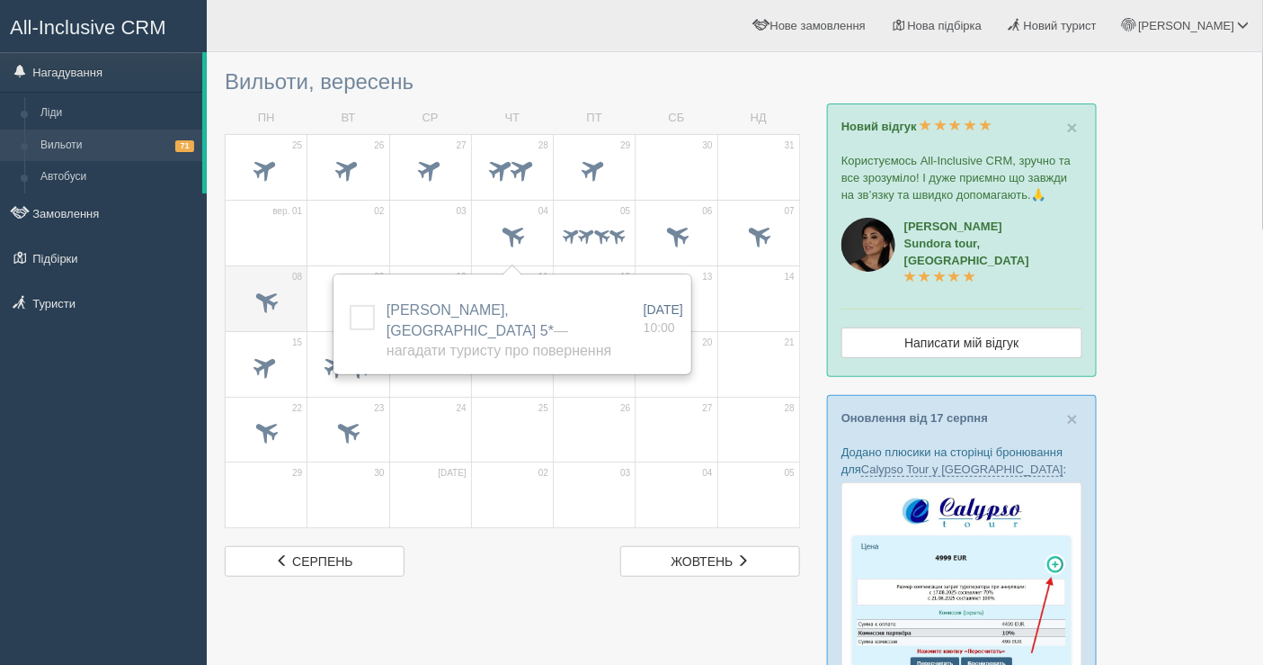
click at [265, 293] on span at bounding box center [267, 300] width 30 height 30
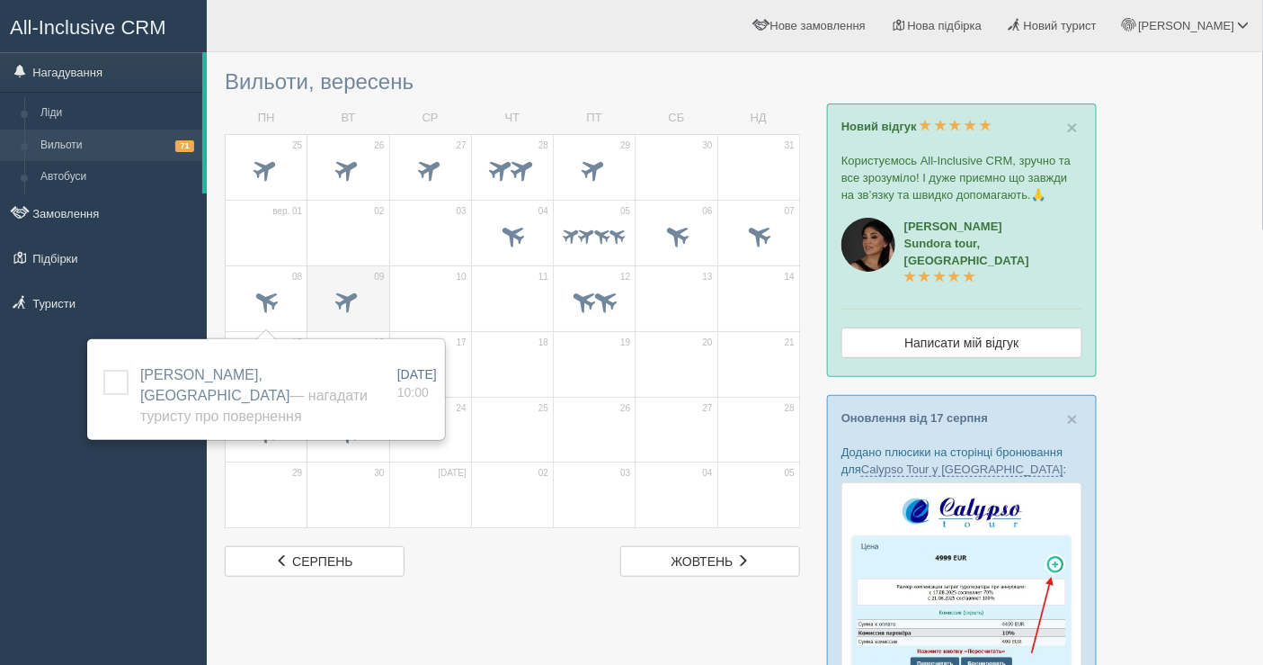
click at [356, 285] on span at bounding box center [349, 300] width 30 height 30
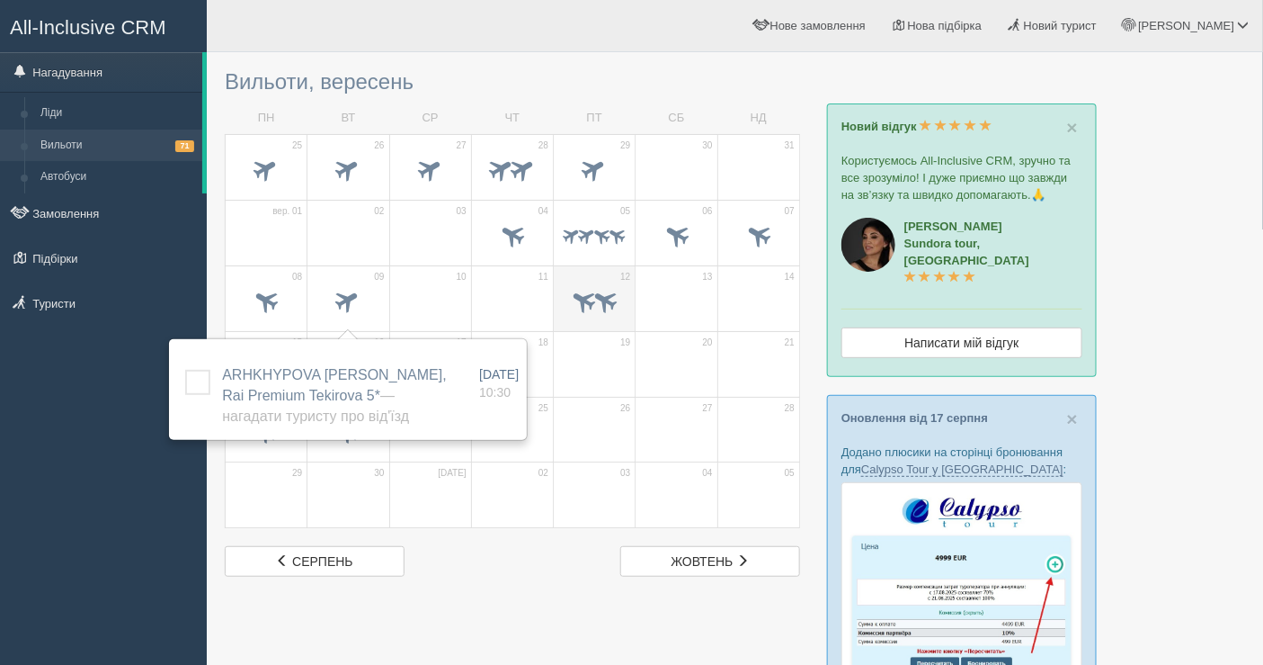
click at [577, 290] on span at bounding box center [584, 300] width 30 height 30
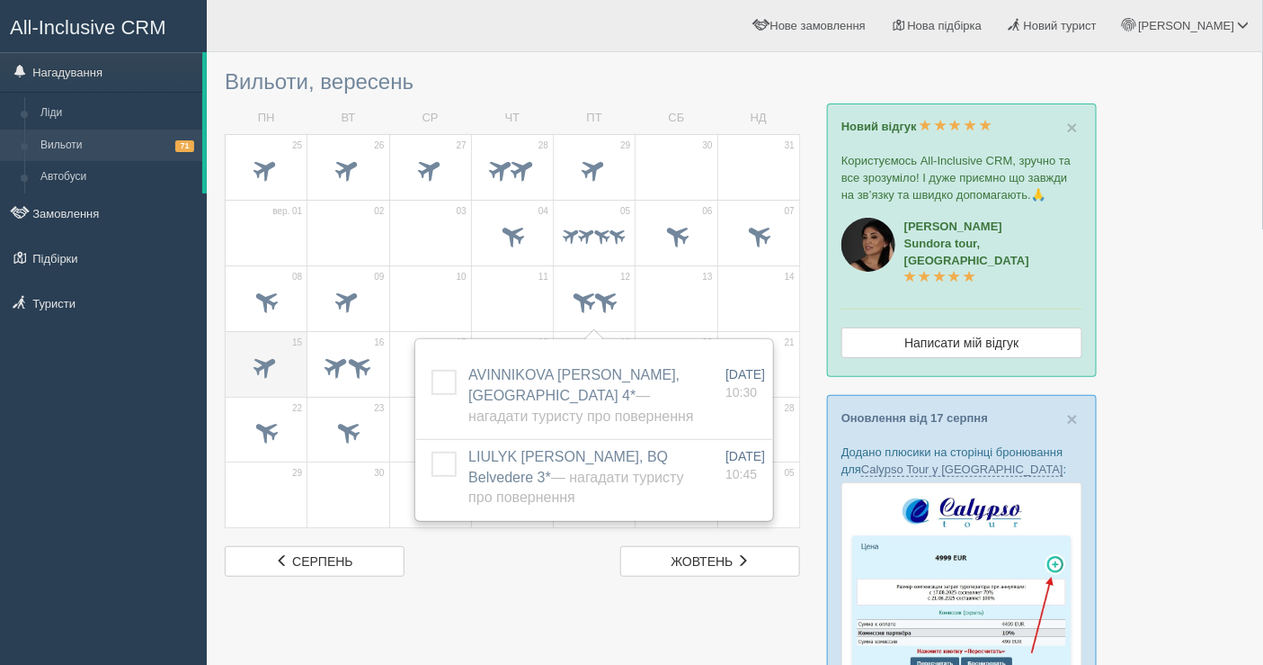
click at [267, 350] on div at bounding box center [266, 369] width 63 height 38
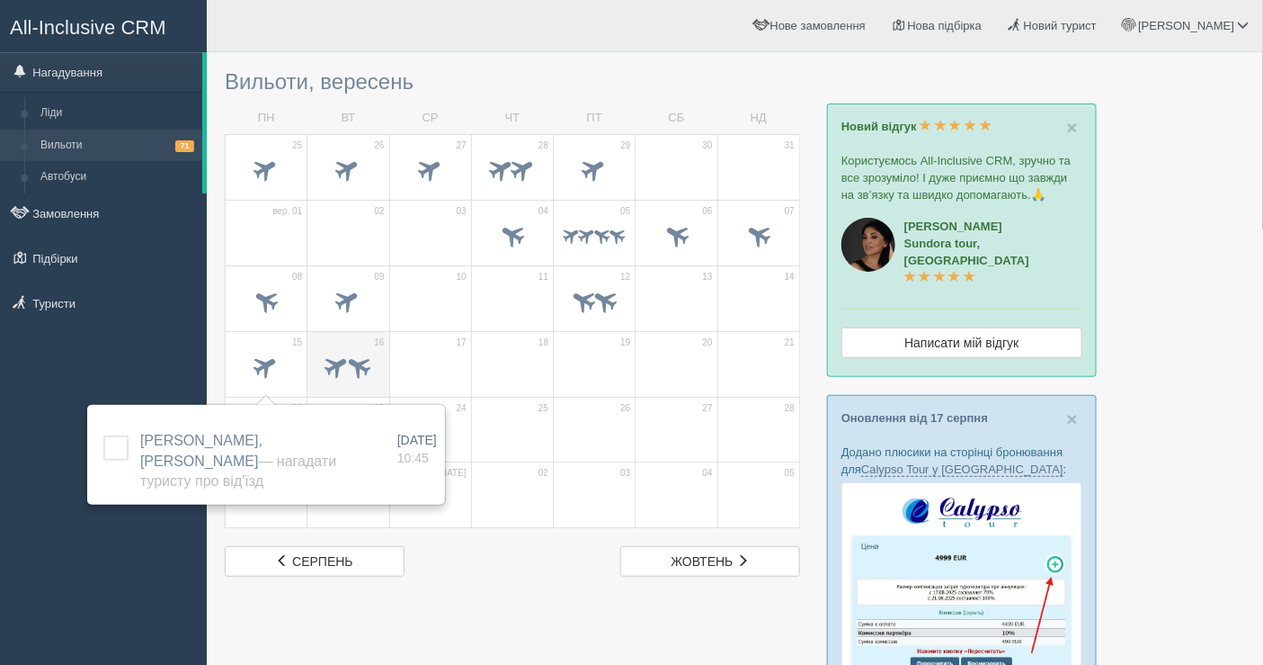
click at [353, 357] on span at bounding box center [359, 366] width 30 height 30
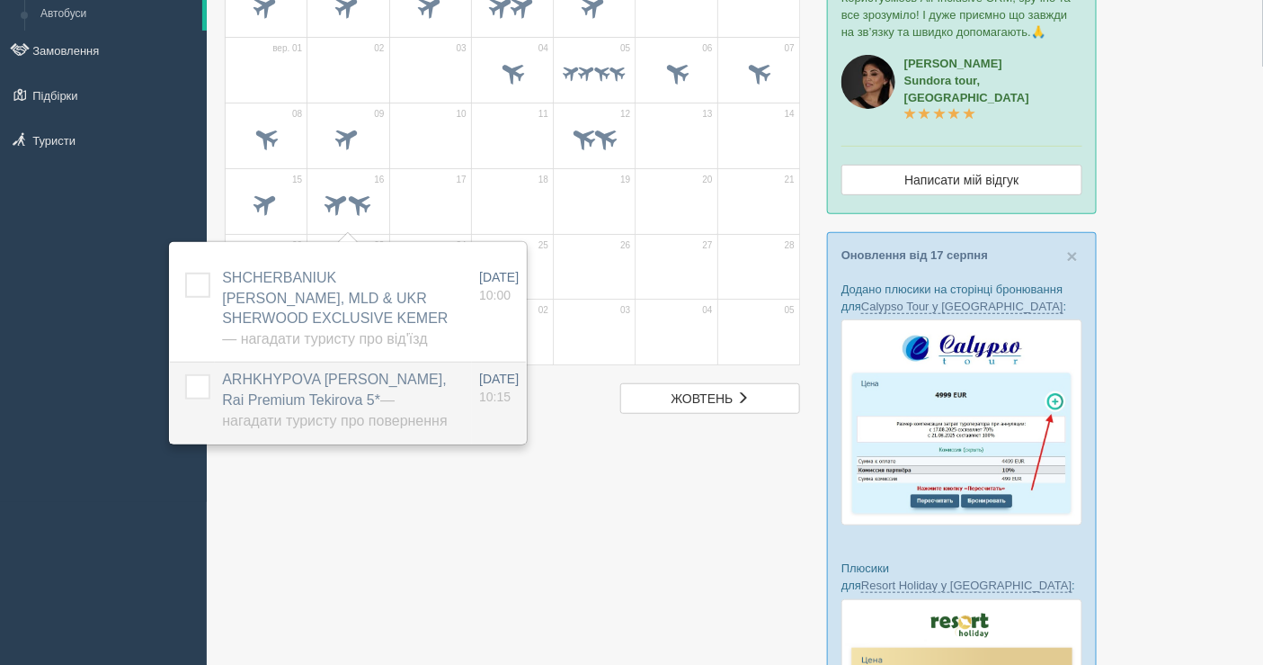
scroll to position [200, 0]
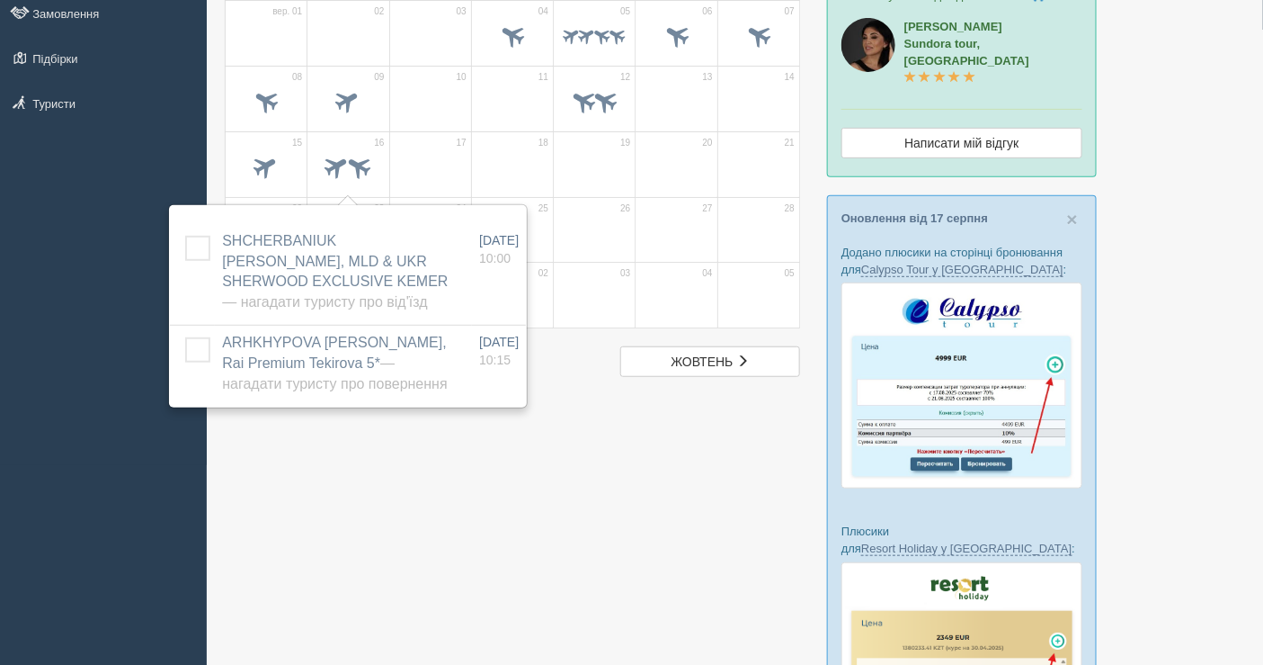
click at [557, 513] on div at bounding box center [735, 545] width 1021 height 1367
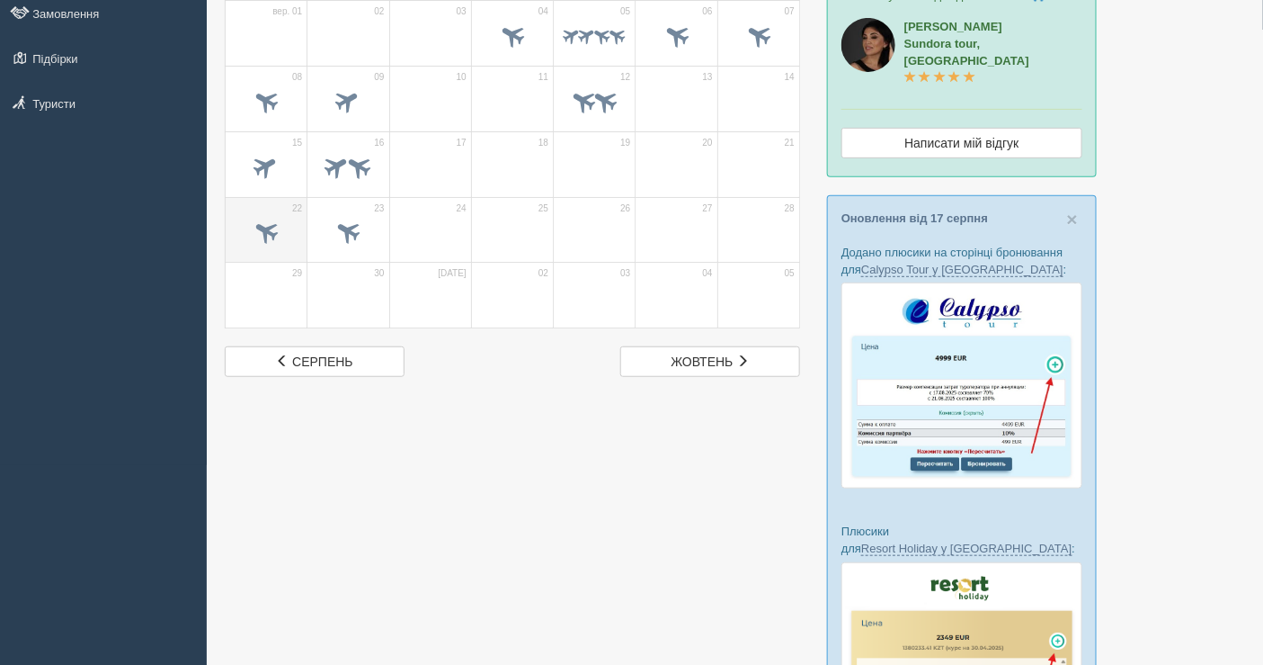
click at [286, 228] on span at bounding box center [266, 234] width 63 height 31
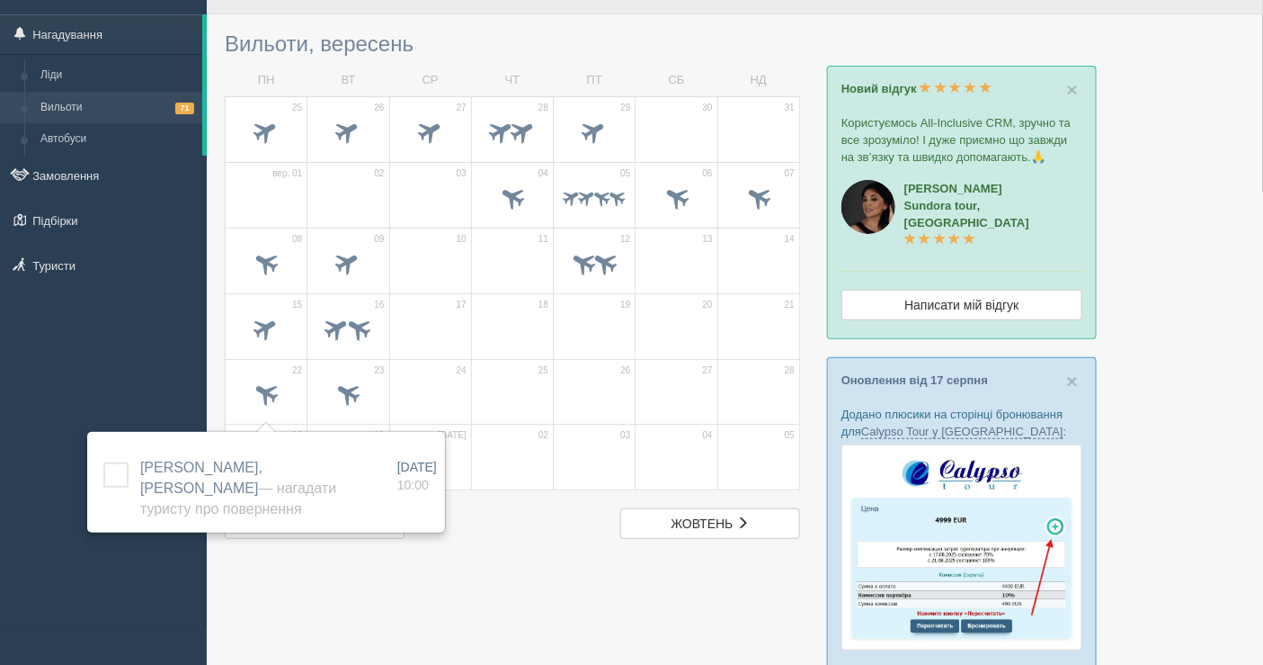
scroll to position [0, 0]
